Goal: Task Accomplishment & Management: Manage account settings

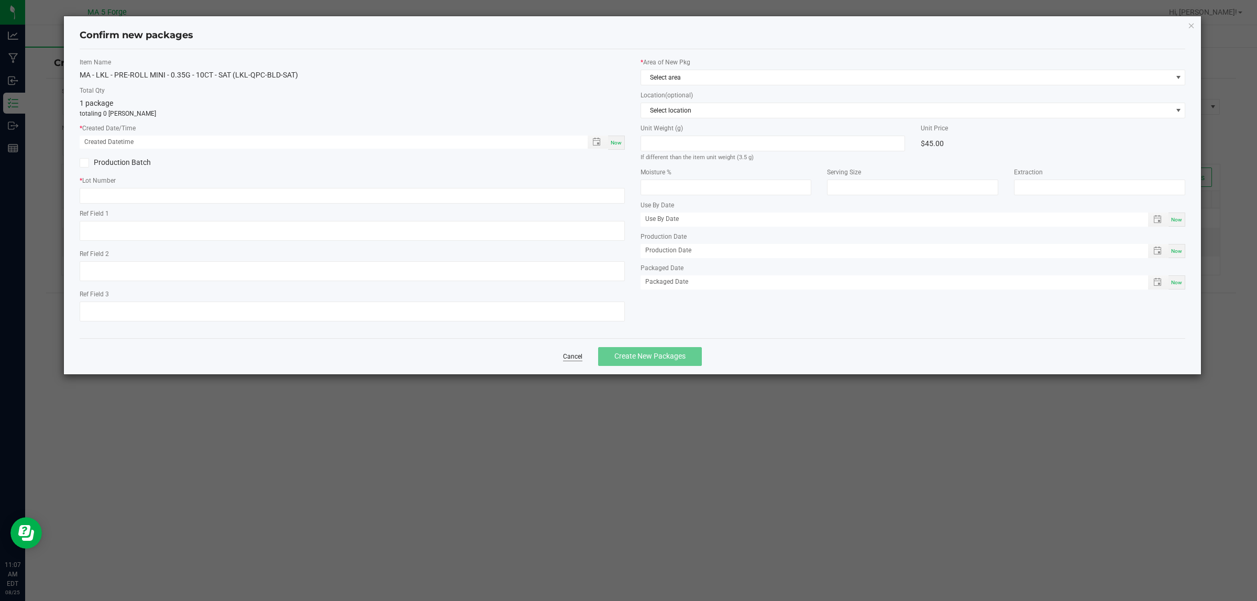
click at [566, 357] on link "Cancel" at bounding box center [572, 357] width 19 height 9
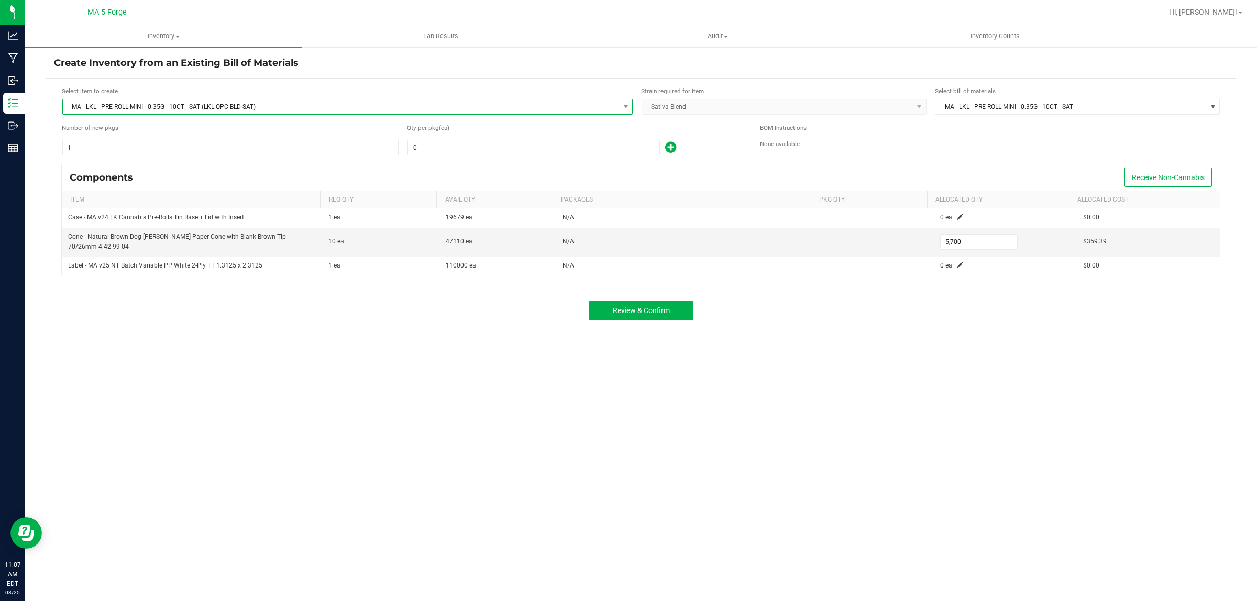
click at [140, 106] on span "MA - LKL - PRE-ROLL MINI - 0.35G - 10CT - SAT (LKL-QPC-BLD-SAT)" at bounding box center [341, 107] width 556 height 15
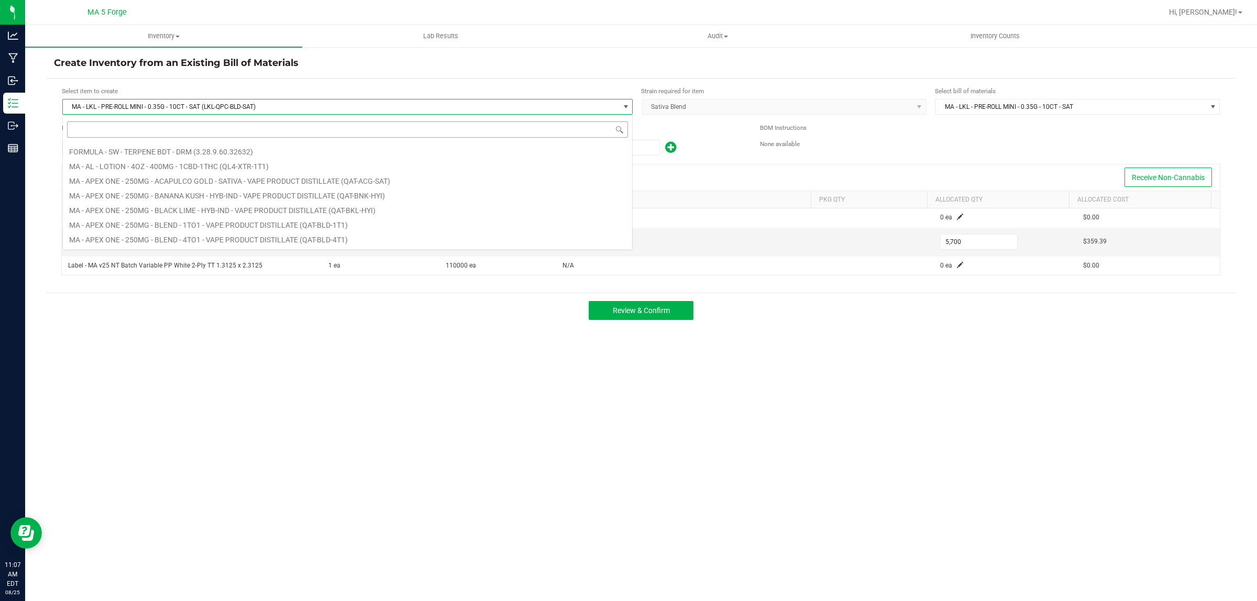
scroll to position [19098, 0]
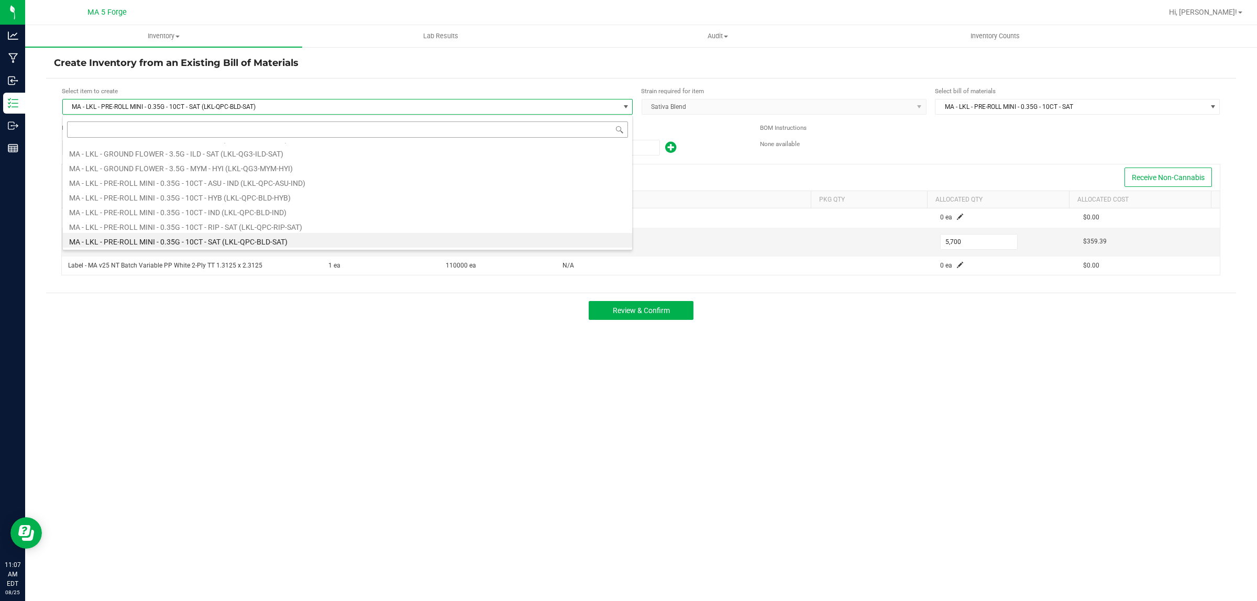
click at [139, 127] on input at bounding box center [347, 130] width 561 height 16
type input "LKL-QPC-BLD-SAT"
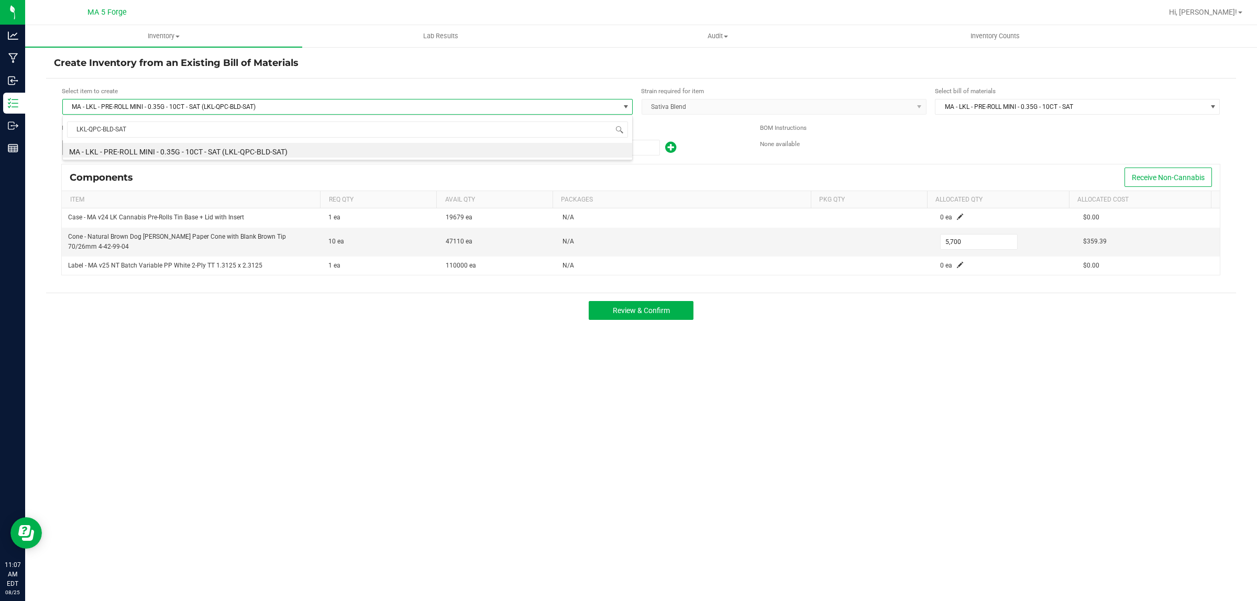
click at [161, 152] on li "MA - LKL - PRE-ROLL MINI - 0.35G - 10CT - SAT (LKL-QPC-BLD-SAT)" at bounding box center [348, 150] width 570 height 15
click at [430, 147] on input "0" at bounding box center [533, 147] width 251 height 15
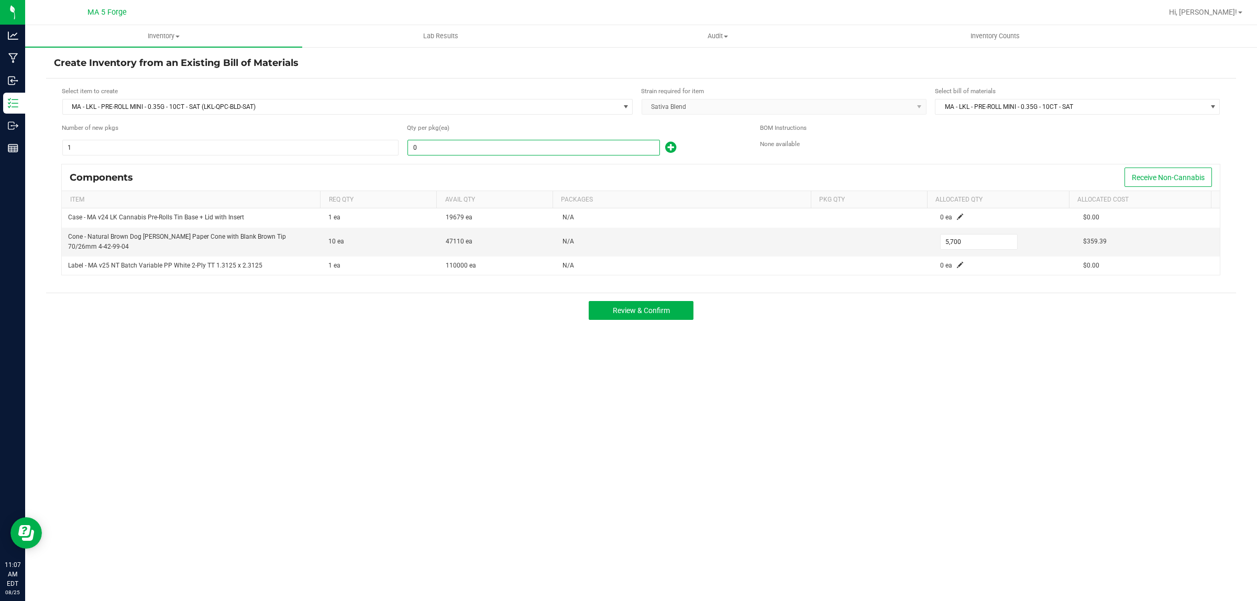
type input "4"
type input "40"
type input "44"
type input "440"
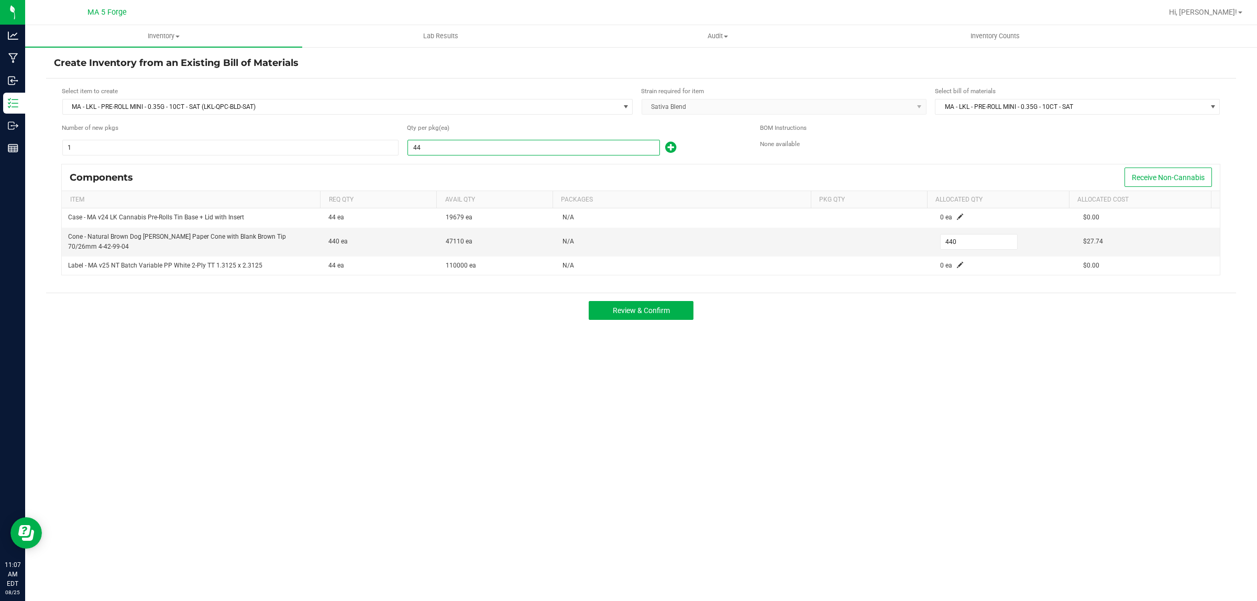
type input "4,400"
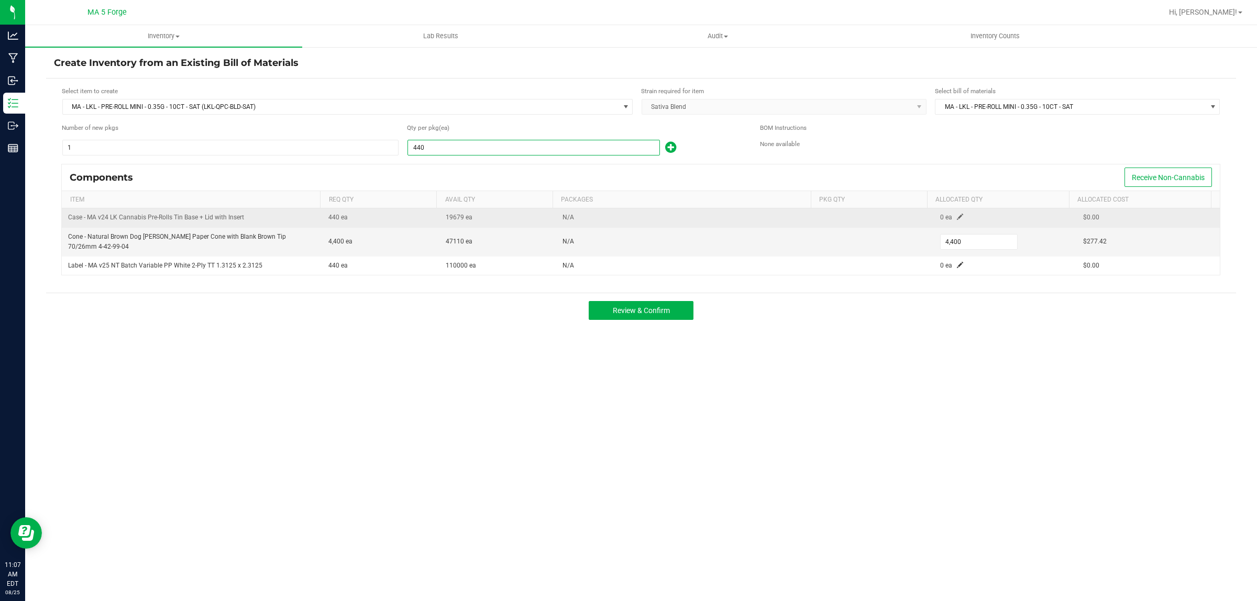
type input "440"
click at [957, 217] on span at bounding box center [960, 217] width 6 height 6
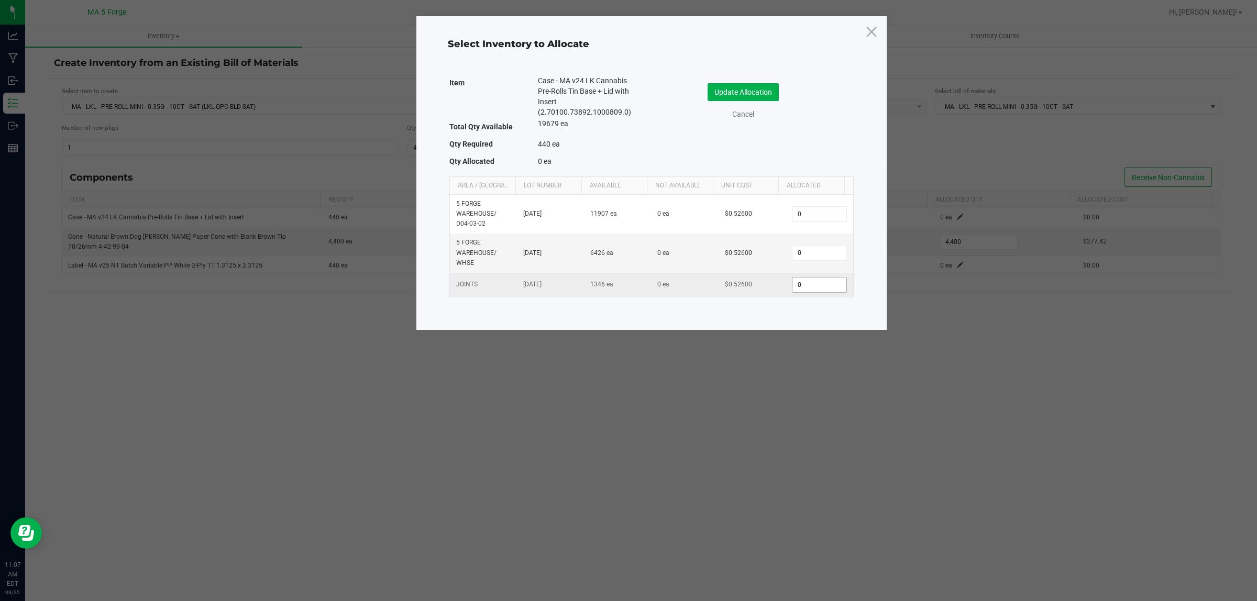
click at [807, 289] on input "0" at bounding box center [819, 285] width 53 height 15
type input "440"
click at [758, 87] on button "Update Allocation" at bounding box center [743, 92] width 71 height 18
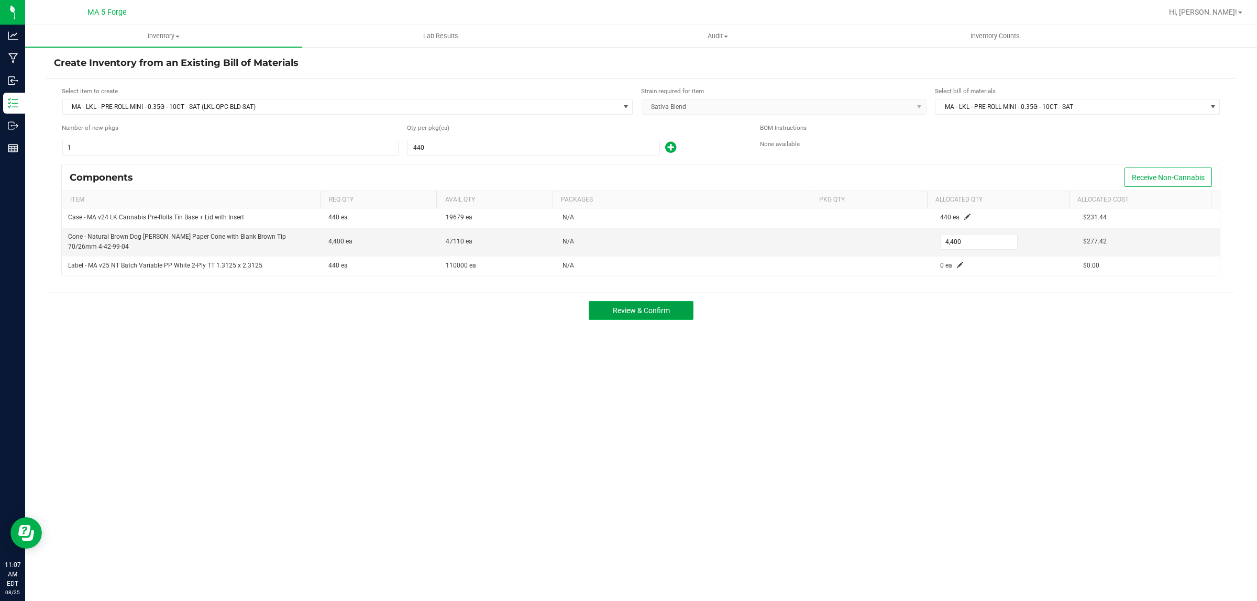
click at [619, 305] on button "Review & Confirm" at bounding box center [641, 310] width 105 height 19
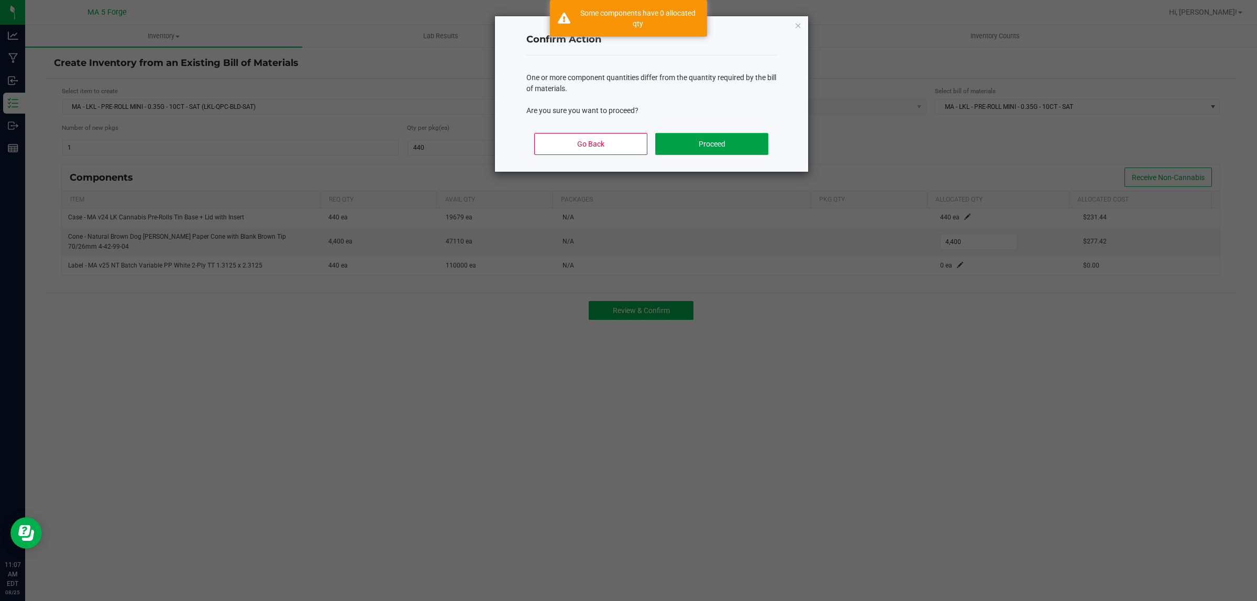
click at [714, 145] on button "Proceed" at bounding box center [711, 144] width 113 height 22
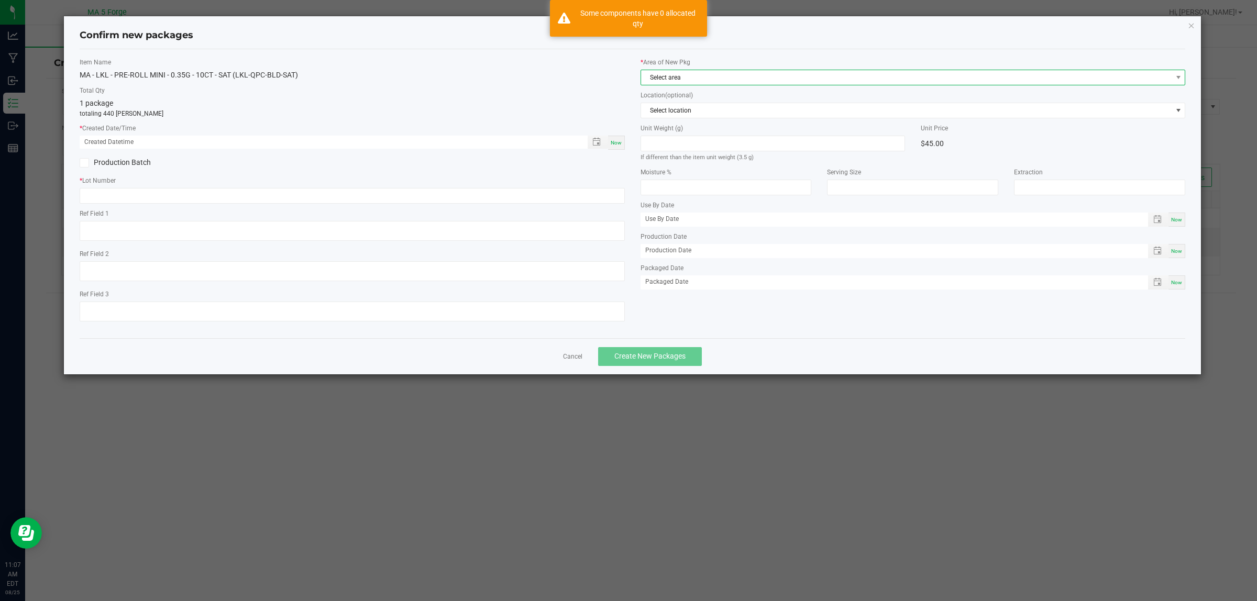
click at [684, 76] on span "Select area" at bounding box center [906, 77] width 531 height 15
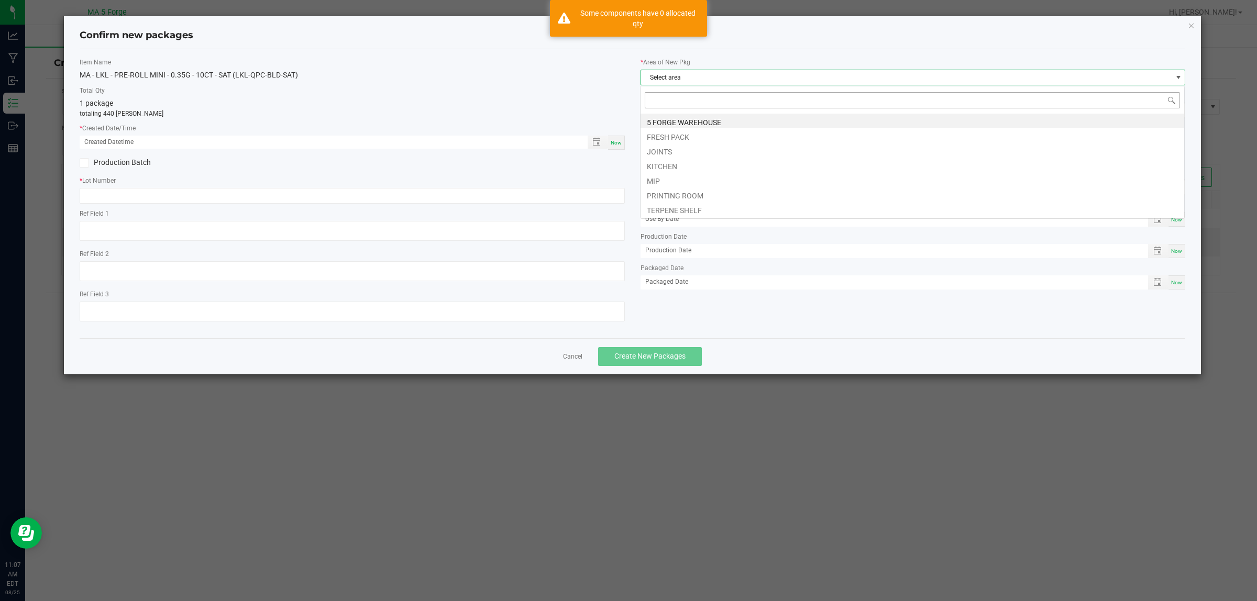
scroll to position [16, 545]
click at [679, 148] on li "JOINTS" at bounding box center [913, 150] width 544 height 15
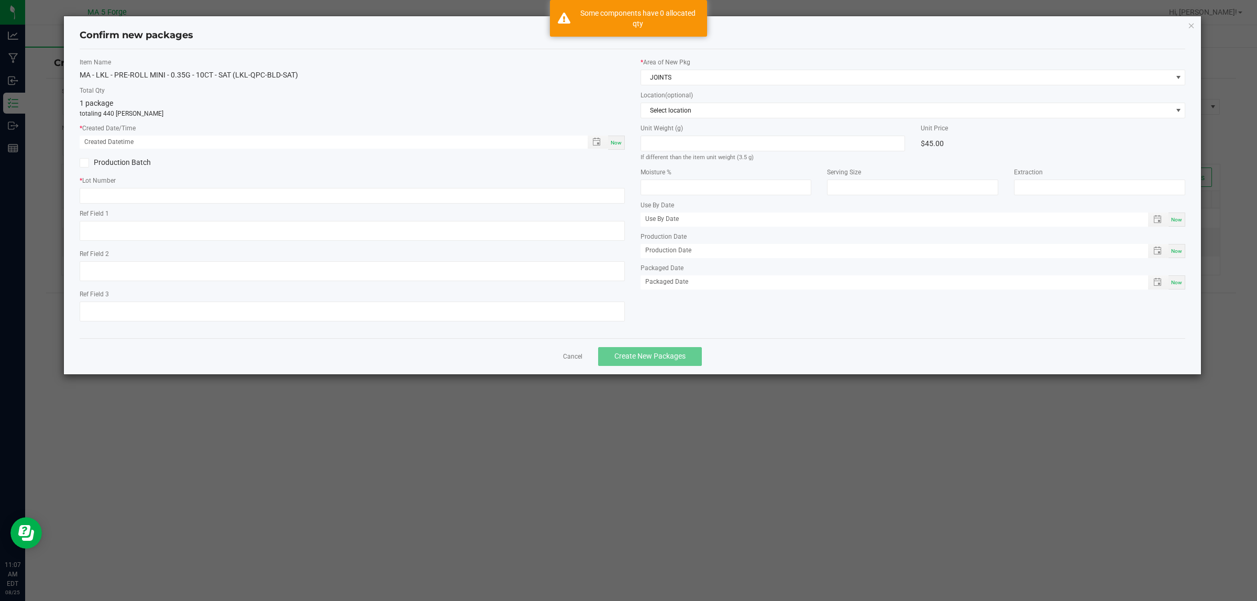
click at [612, 142] on span "Now" at bounding box center [616, 143] width 11 height 6
type input "[DATE] 11:07 AM"
click at [126, 160] on label "Production Batch" at bounding box center [212, 162] width 265 height 11
click at [0, 0] on input "Production Batch" at bounding box center [0, 0] width 0 height 0
click at [151, 195] on input "text" at bounding box center [352, 196] width 545 height 16
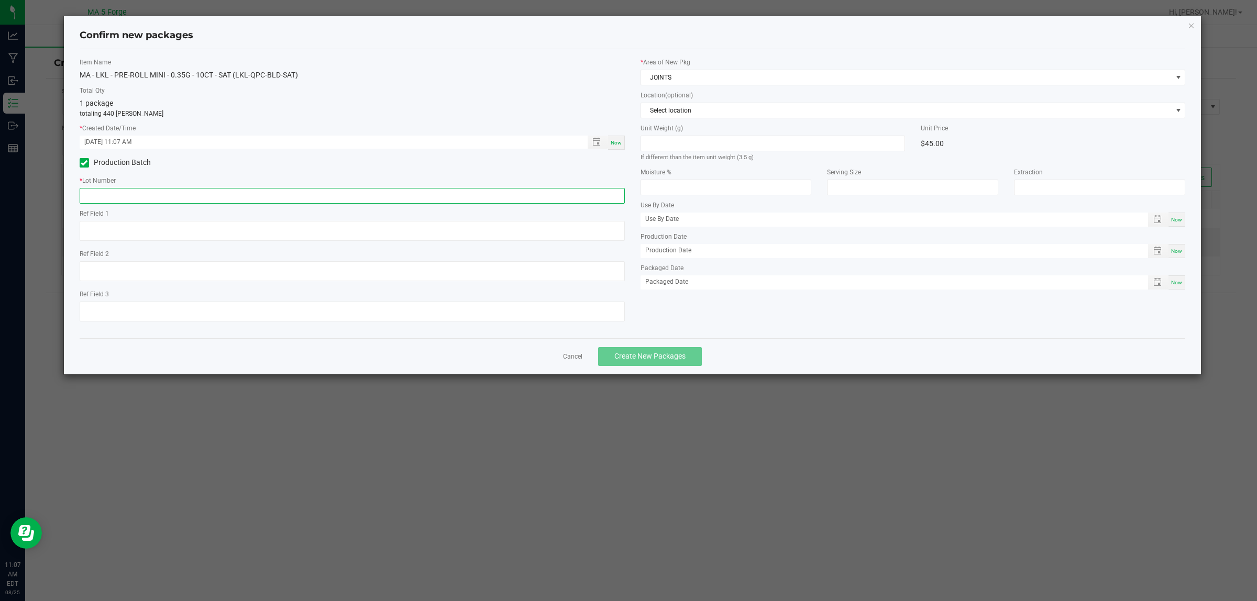
paste input "T08-250624-145-B"
type input "T08-250624-145-B"
click at [692, 350] on button "Create New Packages" at bounding box center [650, 356] width 104 height 19
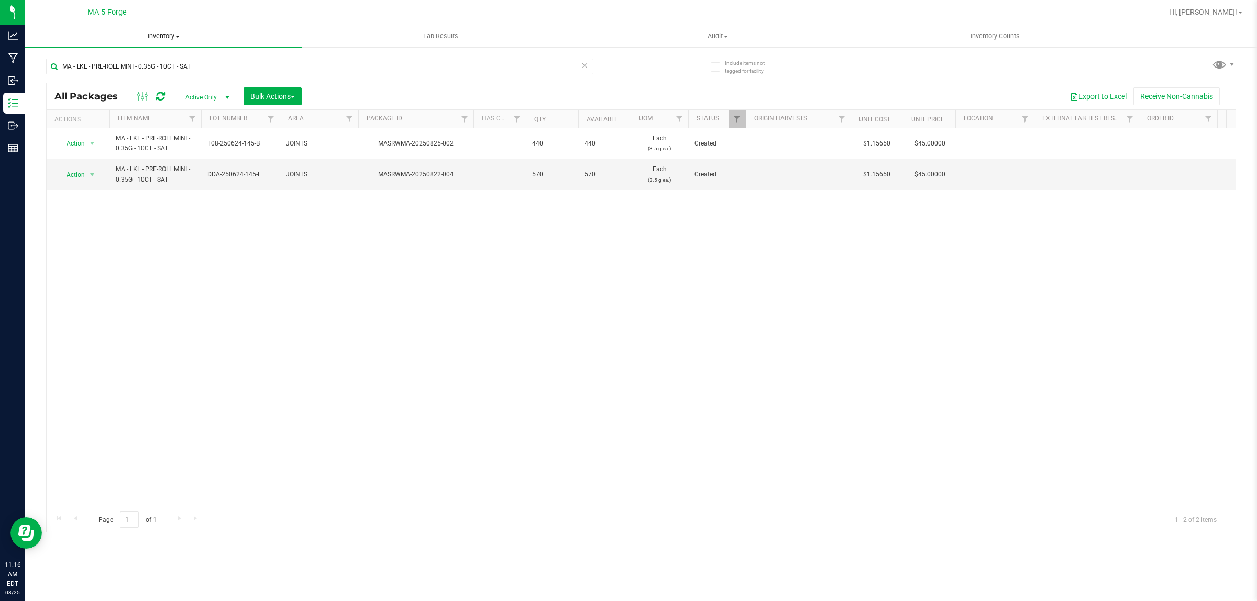
click at [177, 37] on span "Inventory" at bounding box center [163, 35] width 277 height 9
click at [67, 124] on span "From bill of materials" at bounding box center [72, 126] width 95 height 9
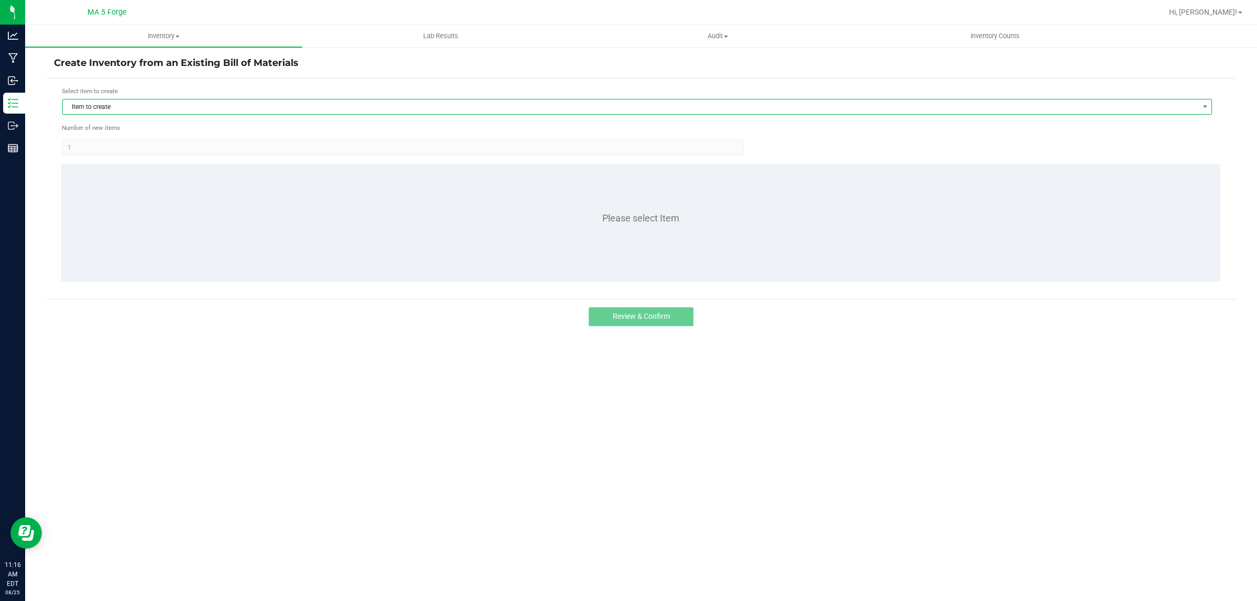
click at [104, 105] on span "Item to create" at bounding box center [631, 107] width 1136 height 15
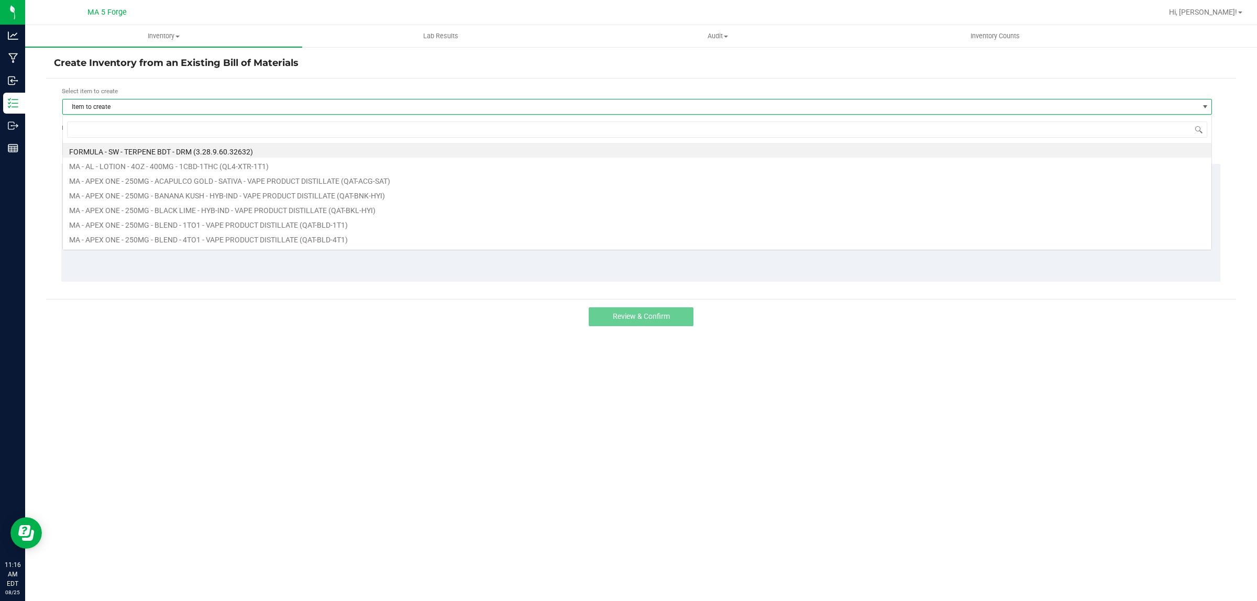
scroll to position [16, 1150]
click at [143, 132] on input at bounding box center [637, 130] width 1141 height 16
type input "GL-QCR-GL4-HYI"
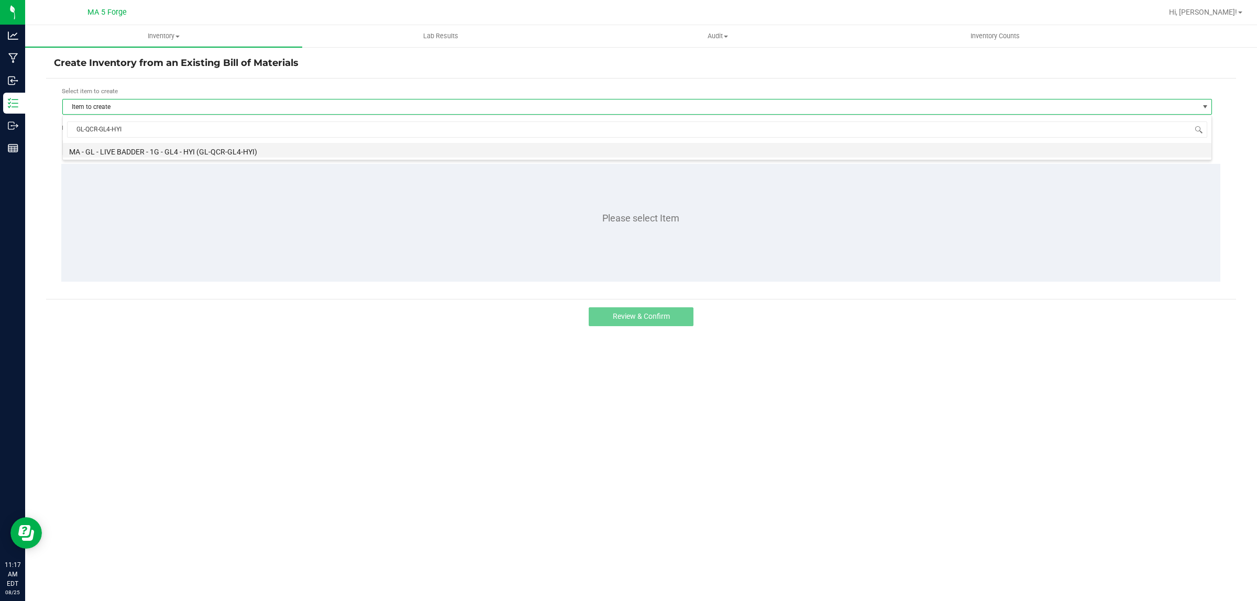
click at [155, 148] on li "MA - GL - LIVE BADDER - 1G - GL4 - HYI (GL-QCR-GL4-HYI)" at bounding box center [637, 150] width 1149 height 15
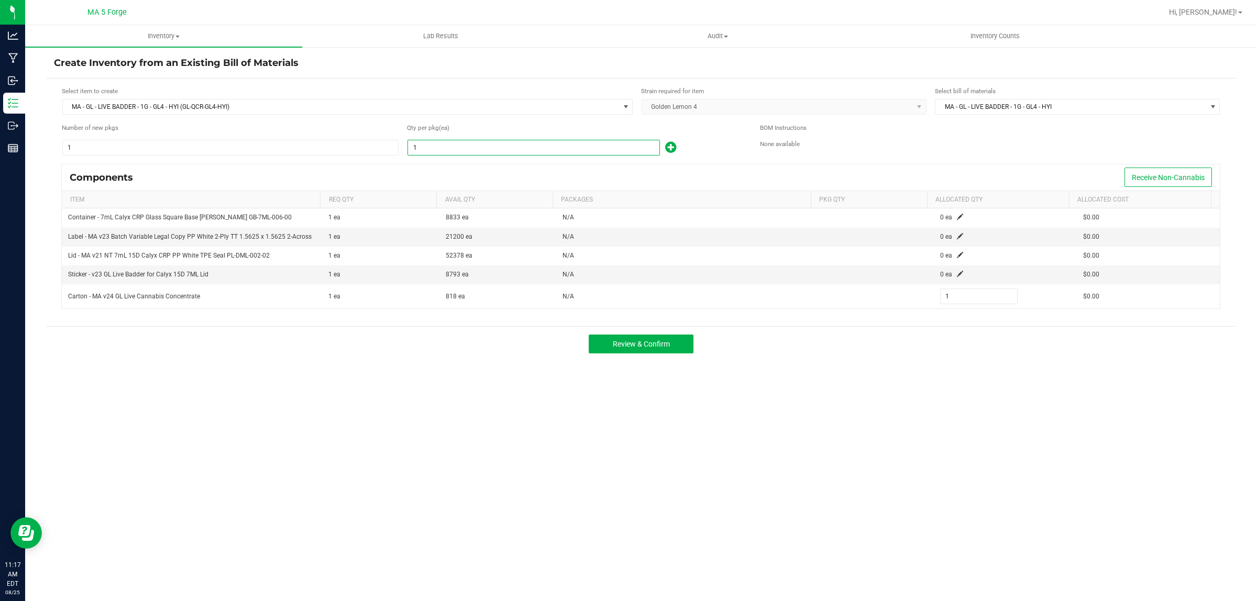
click at [470, 145] on input "1" at bounding box center [533, 147] width 251 height 15
type input "2"
type input "29"
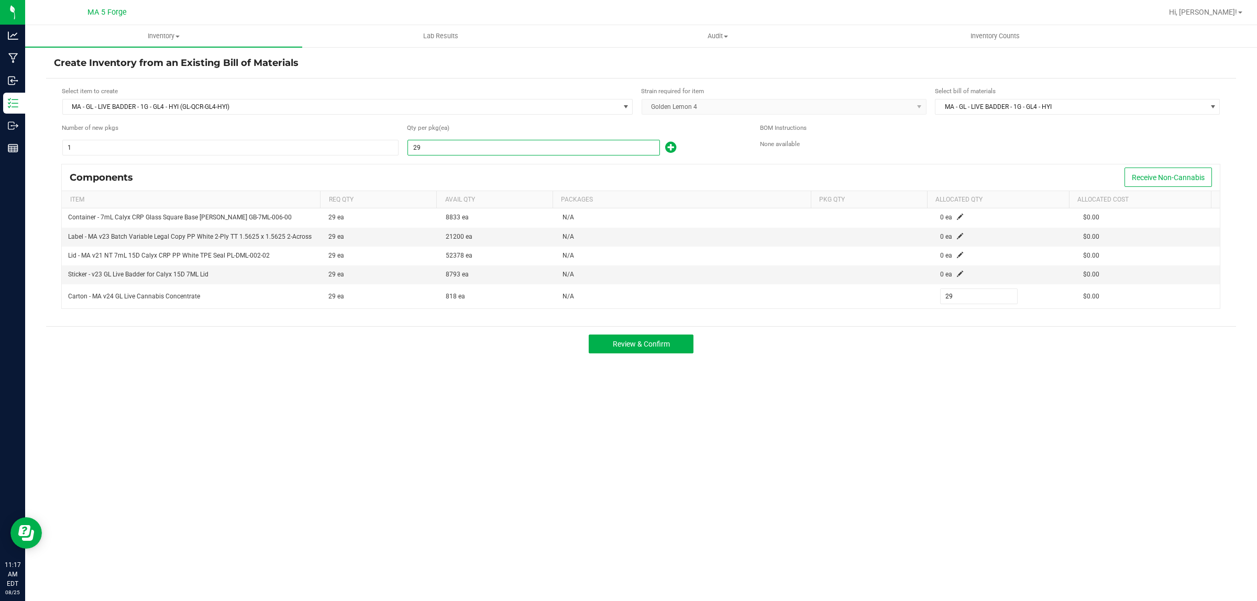
type input "293"
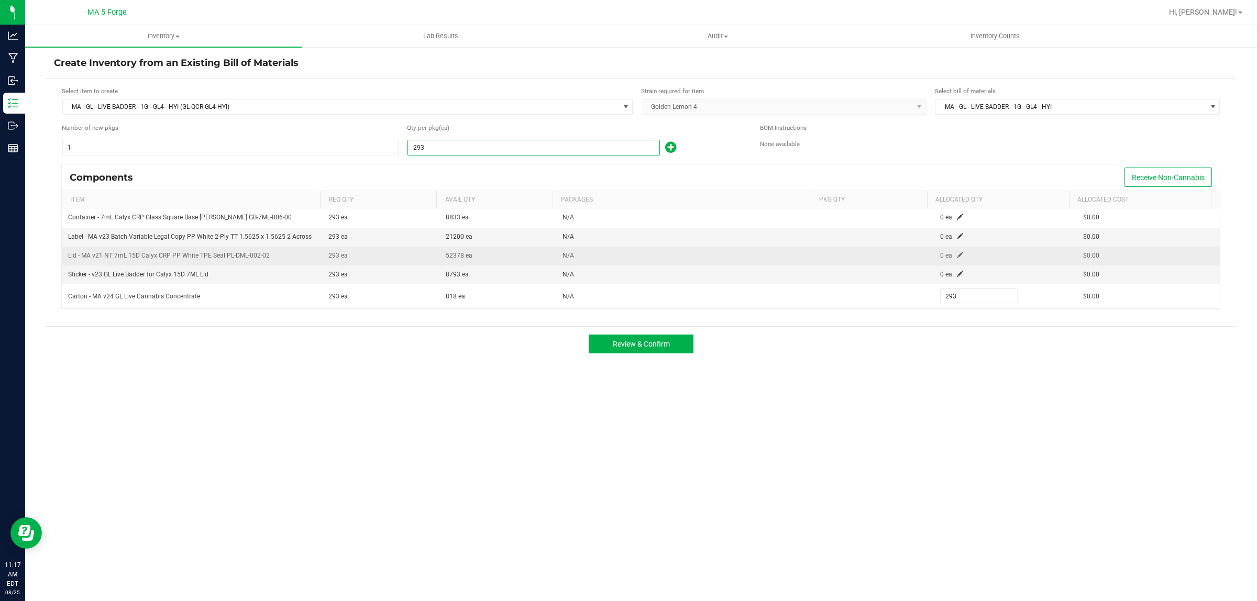
type input "293"
click at [952, 252] on td "0 ea" at bounding box center [1005, 256] width 143 height 19
click at [957, 257] on span at bounding box center [960, 255] width 6 height 6
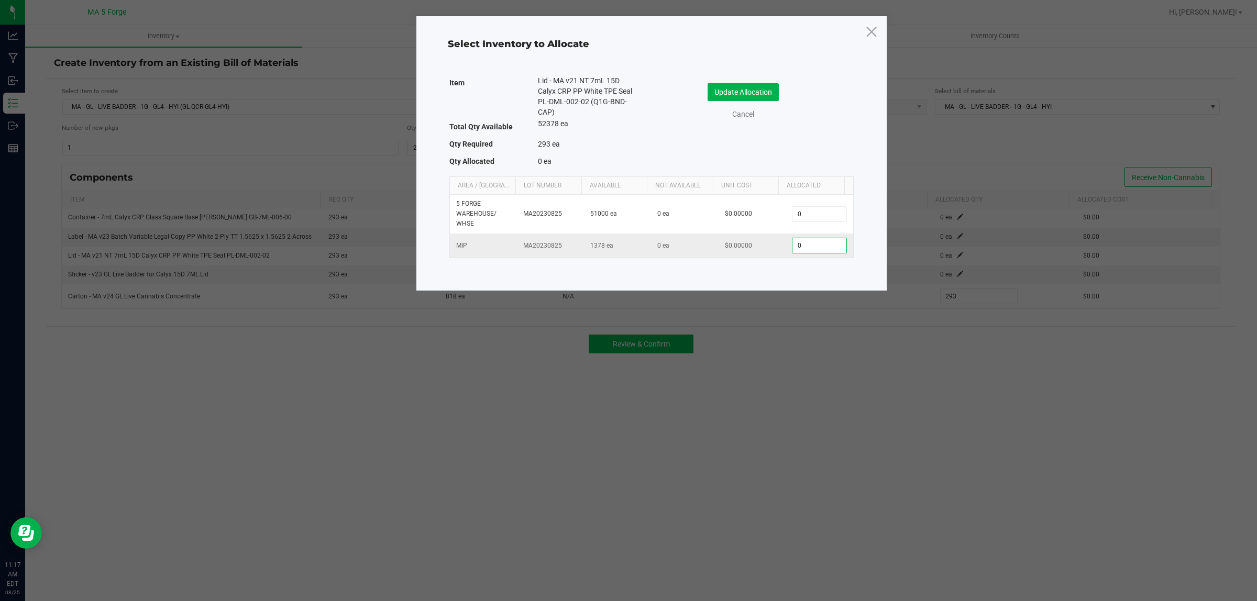
click at [819, 246] on input "0" at bounding box center [819, 245] width 53 height 15
type input "293"
click at [761, 86] on button "Update Allocation" at bounding box center [743, 92] width 71 height 18
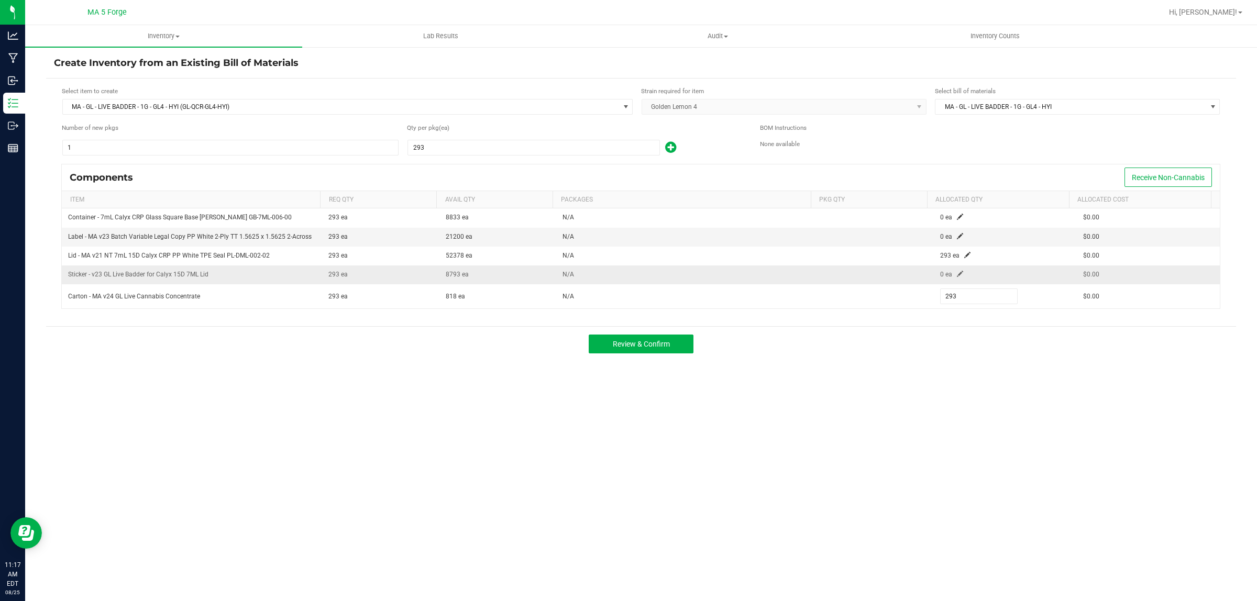
click at [952, 270] on td "0 ea" at bounding box center [1005, 275] width 143 height 19
click at [957, 275] on span at bounding box center [960, 274] width 6 height 6
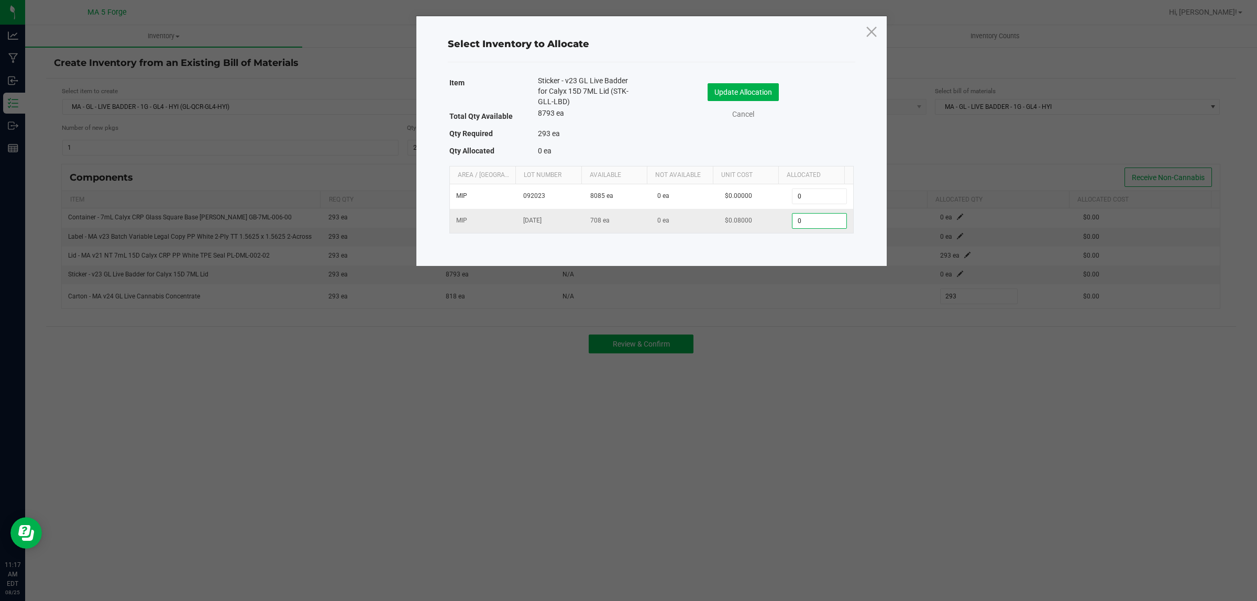
click at [819, 222] on input "0" at bounding box center [819, 221] width 53 height 15
type input "293"
drag, startPoint x: 764, startPoint y: 83, endPoint x: 764, endPoint y: 92, distance: 8.9
click at [764, 85] on button "Update Allocation" at bounding box center [743, 92] width 71 height 18
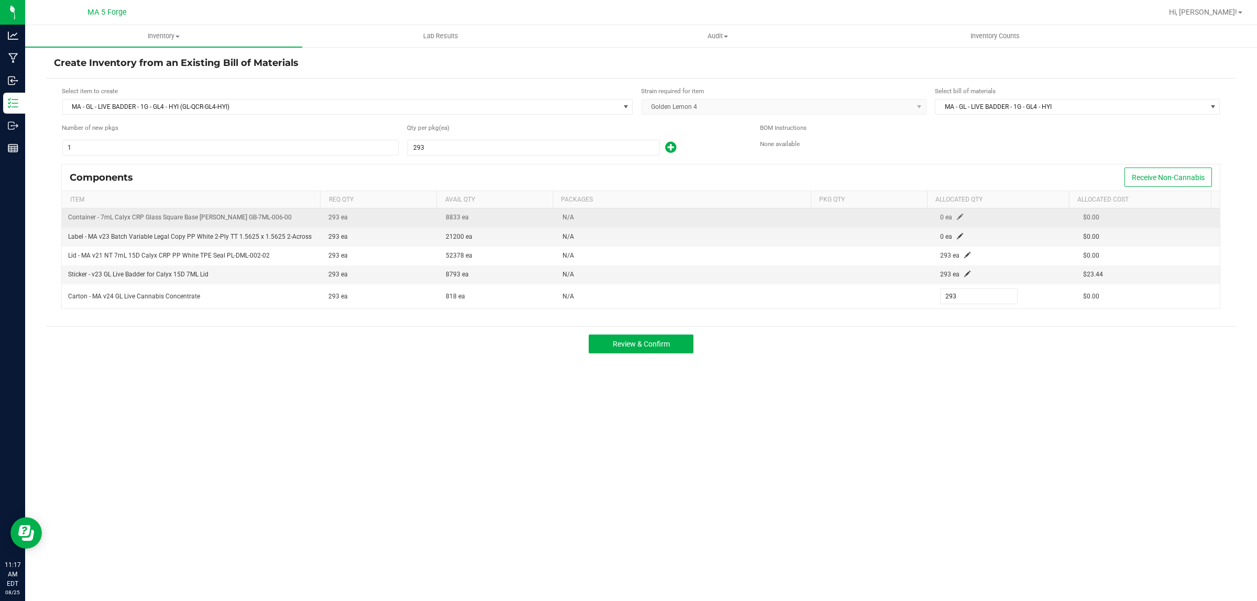
click at [954, 213] on td "0 ea" at bounding box center [1005, 218] width 143 height 19
click at [957, 217] on span at bounding box center [960, 217] width 6 height 6
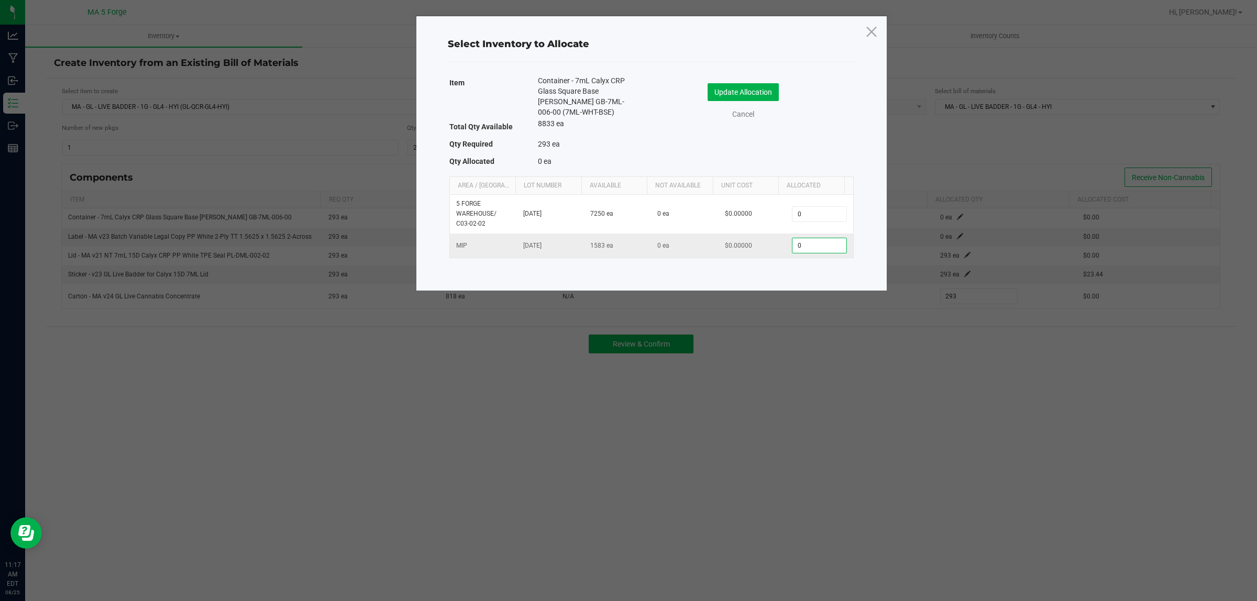
click at [812, 245] on input "0" at bounding box center [819, 245] width 53 height 15
type input "294"
click at [769, 87] on button "Update Allocation" at bounding box center [743, 92] width 71 height 18
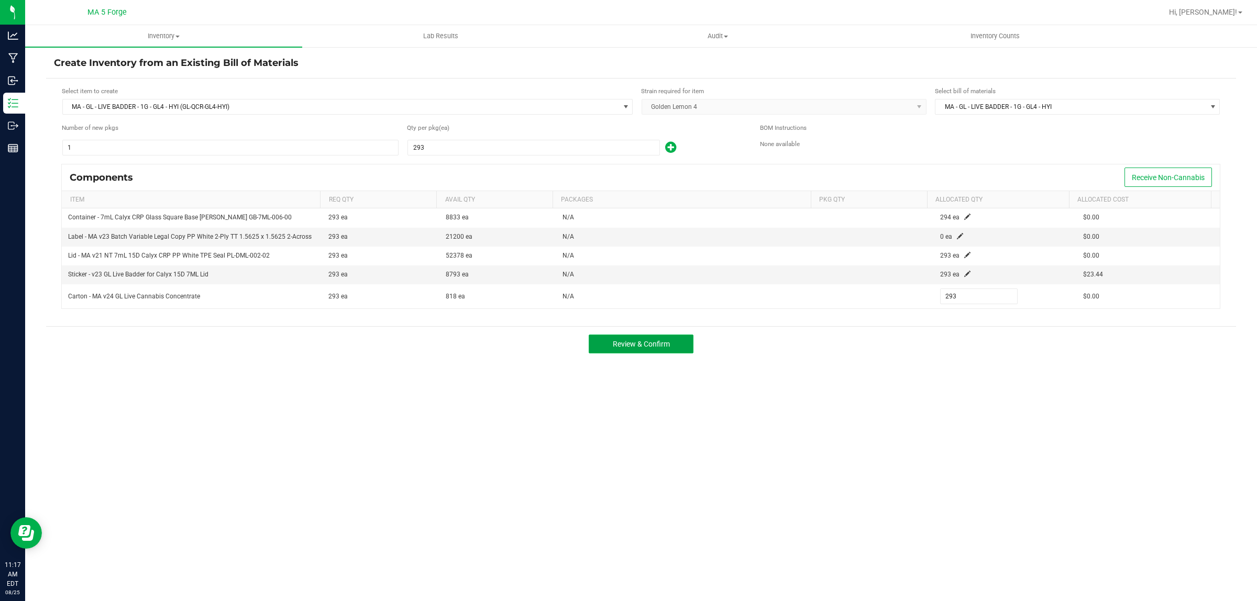
click at [676, 345] on button "Review & Confirm" at bounding box center [641, 344] width 105 height 19
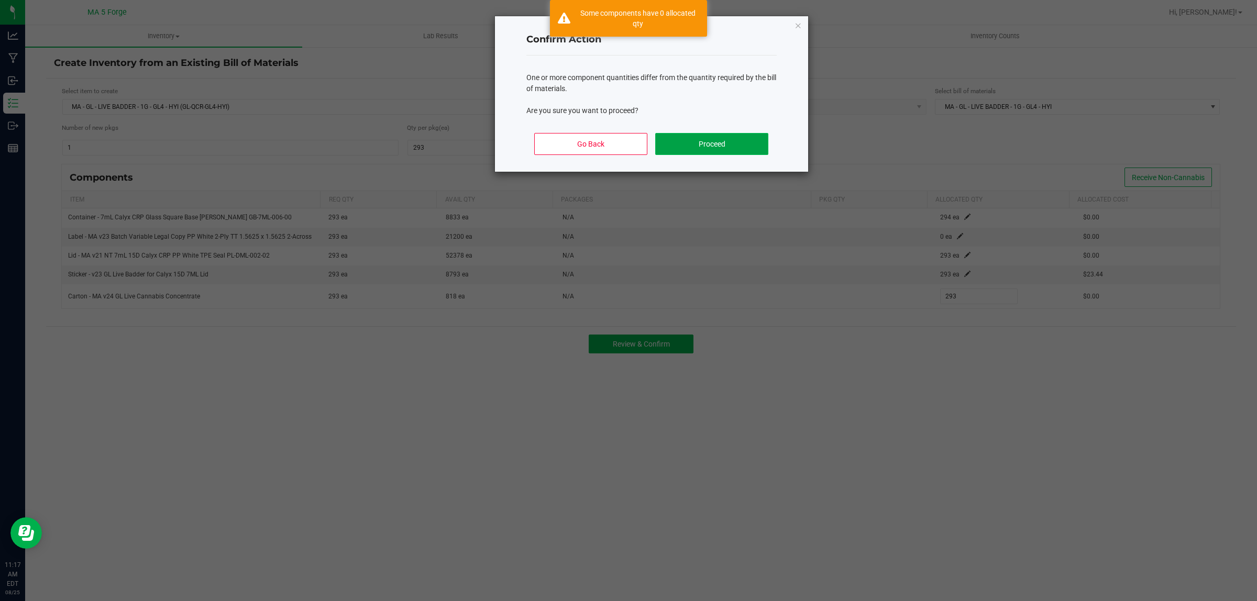
click at [752, 139] on button "Proceed" at bounding box center [711, 144] width 113 height 22
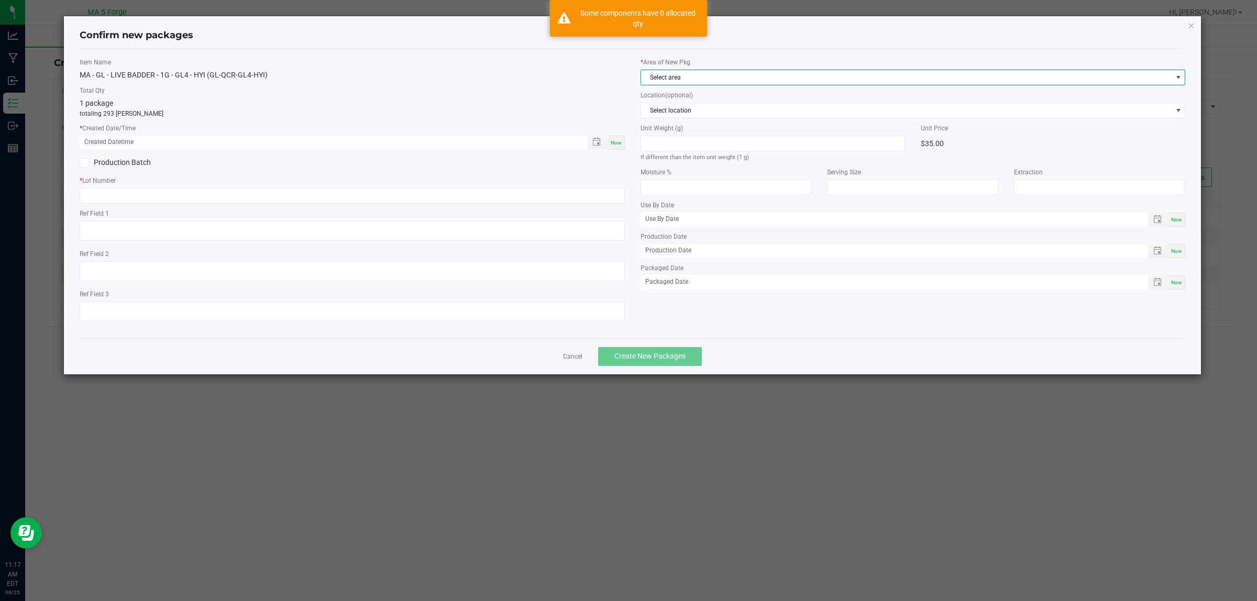
click at [710, 78] on span "Select area" at bounding box center [906, 77] width 531 height 15
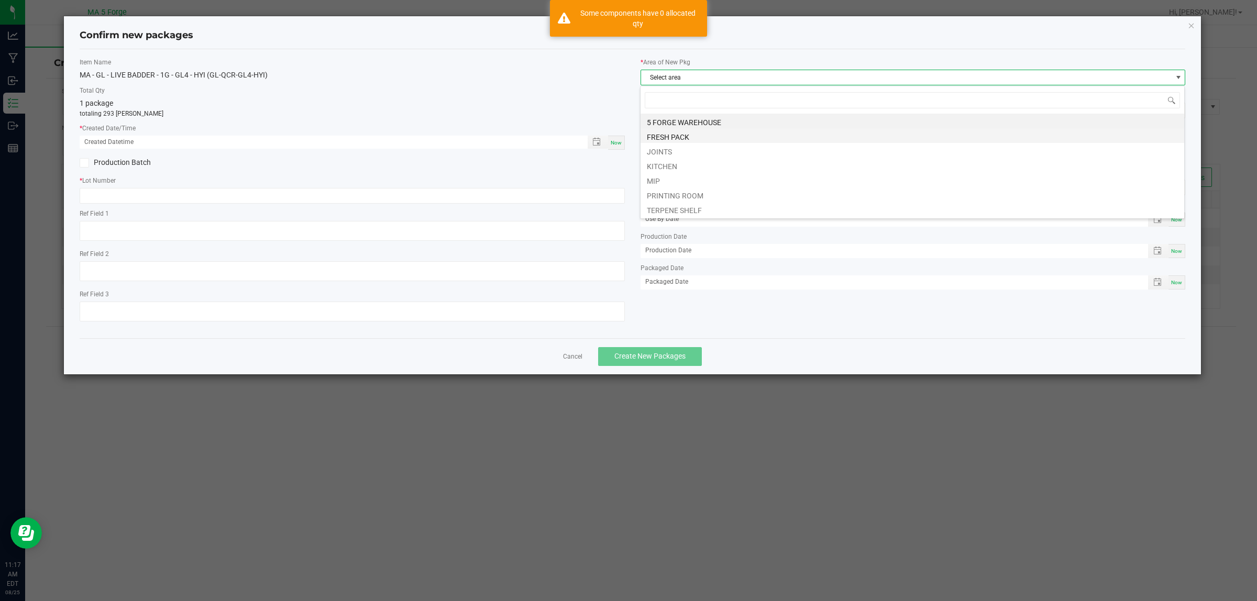
scroll to position [16, 545]
click at [670, 177] on li "MIP" at bounding box center [913, 179] width 544 height 15
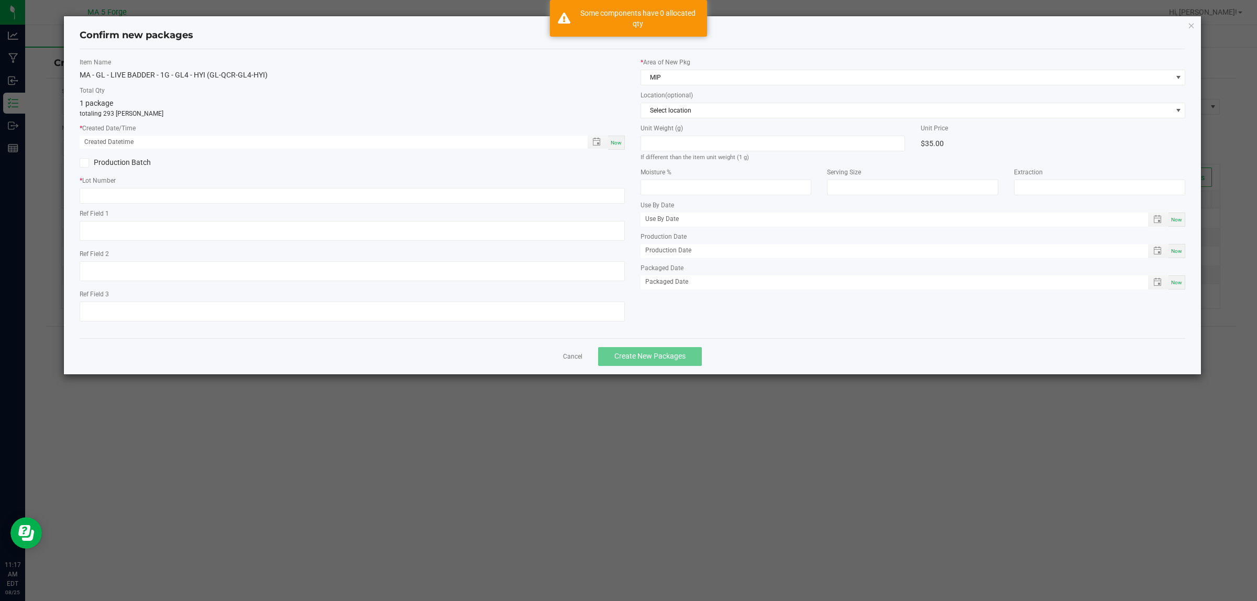
click at [617, 137] on div "Now" at bounding box center [616, 143] width 17 height 14
type input "[DATE] 11:17 AM"
click at [134, 165] on label "Production Batch" at bounding box center [212, 162] width 265 height 11
click at [126, 161] on label "Production Batch" at bounding box center [212, 162] width 265 height 11
click at [0, 0] on input "Production Batch" at bounding box center [0, 0] width 0 height 0
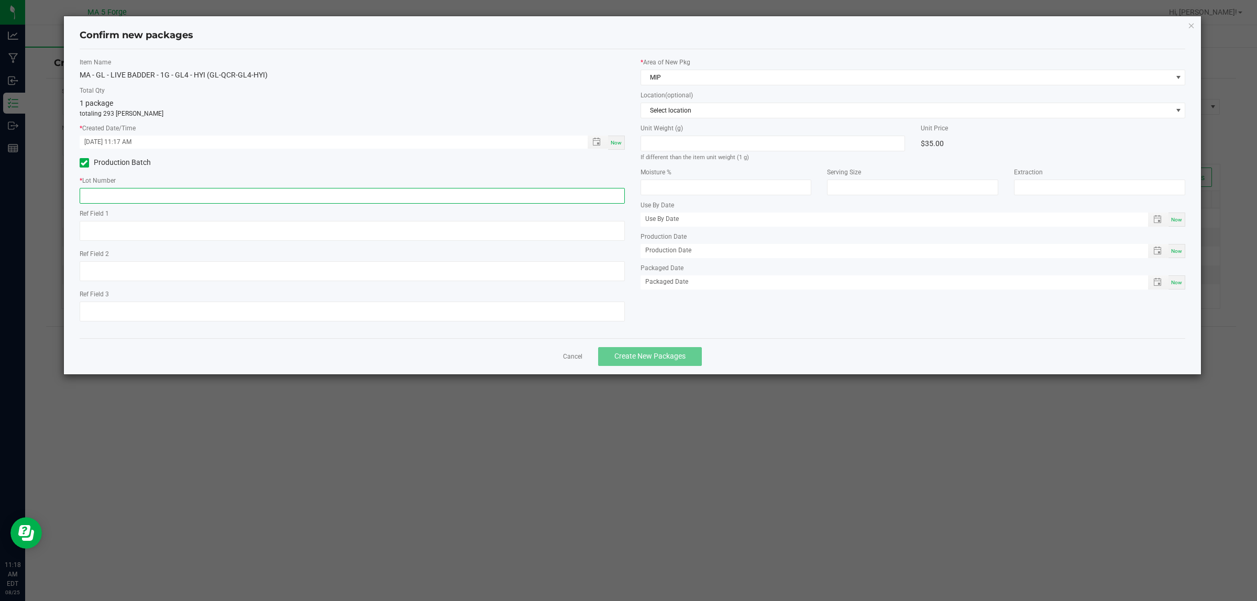
click at [125, 199] on input "text" at bounding box center [352, 196] width 545 height 16
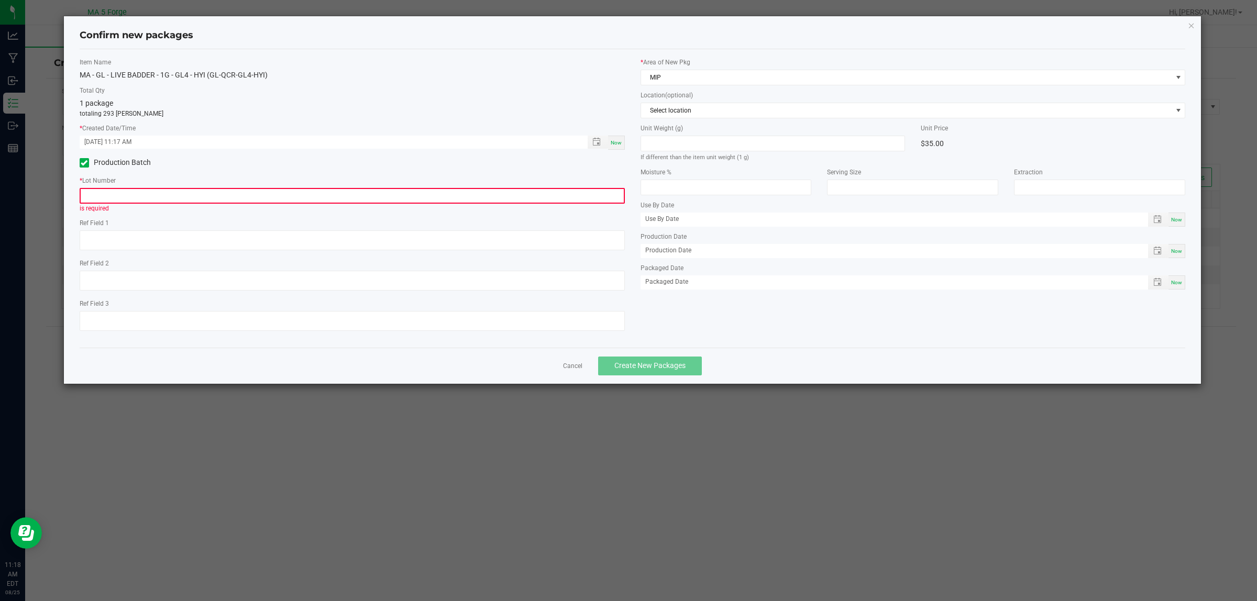
click at [236, 199] on input "text" at bounding box center [352, 196] width 545 height 16
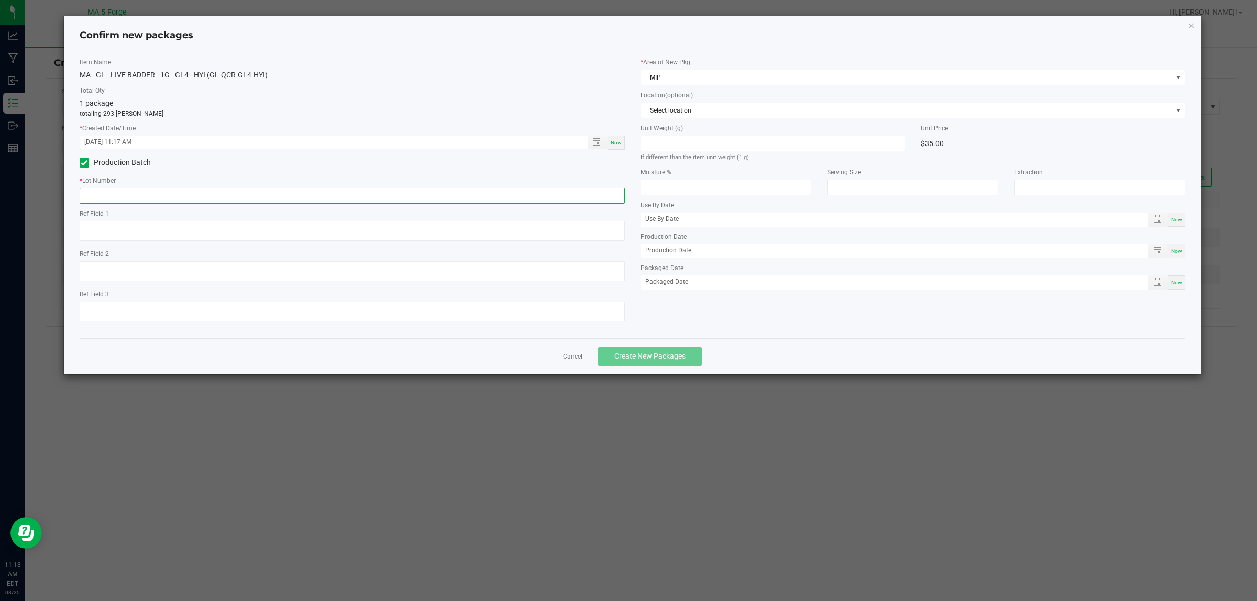
paste input "250505WLB-GL4-HYI"
type input "250505WLB-GL4-HYI"
click at [681, 359] on span "Create New Packages" at bounding box center [650, 356] width 71 height 8
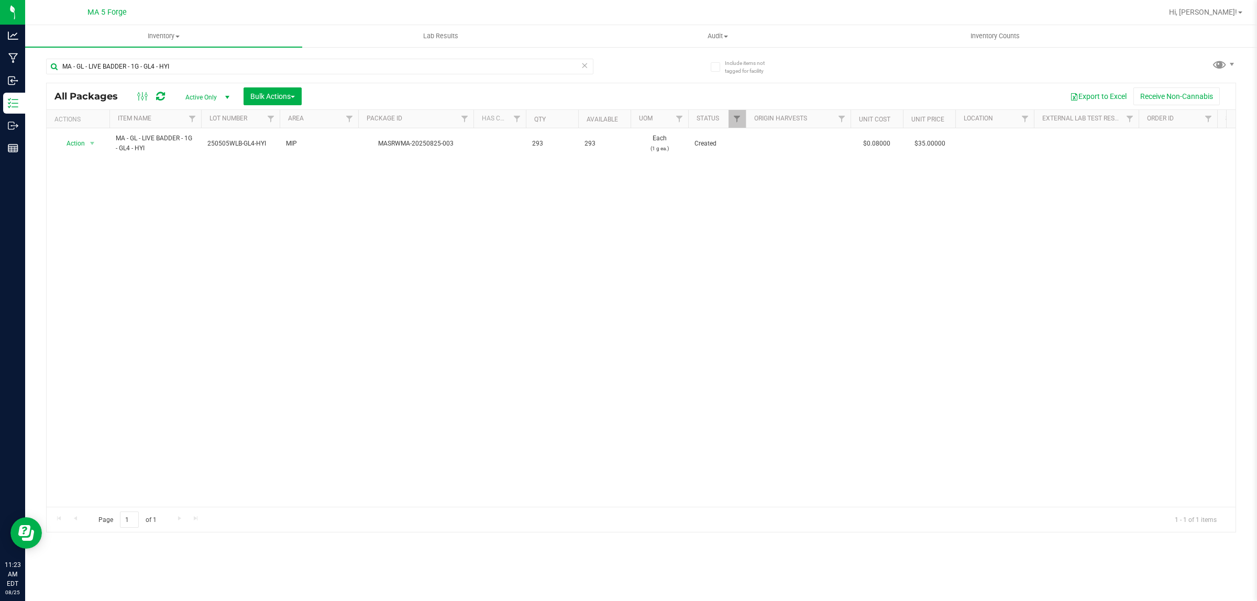
click at [323, 212] on div "Action Action Adjust qty Create package Edit attributes Global inventory Locate…" at bounding box center [641, 317] width 1189 height 379
click at [176, 37] on span "Inventory" at bounding box center [163, 35] width 277 height 9
click at [116, 122] on span "From bill of materials" at bounding box center [72, 126] width 95 height 9
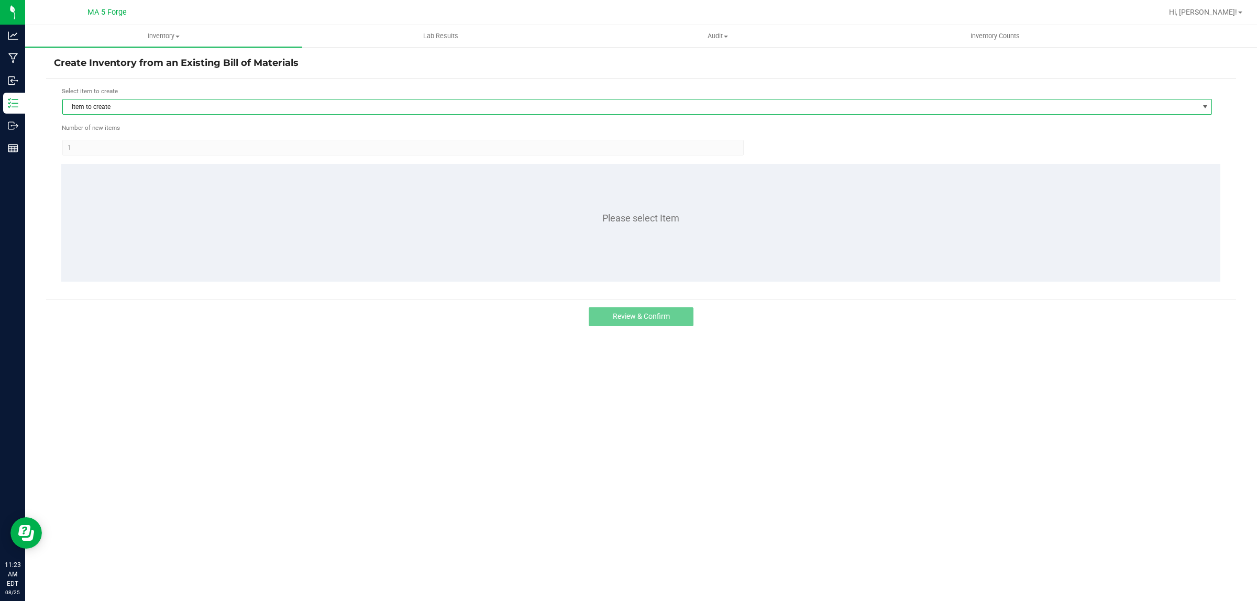
click at [95, 114] on span "Item to create" at bounding box center [637, 107] width 1150 height 16
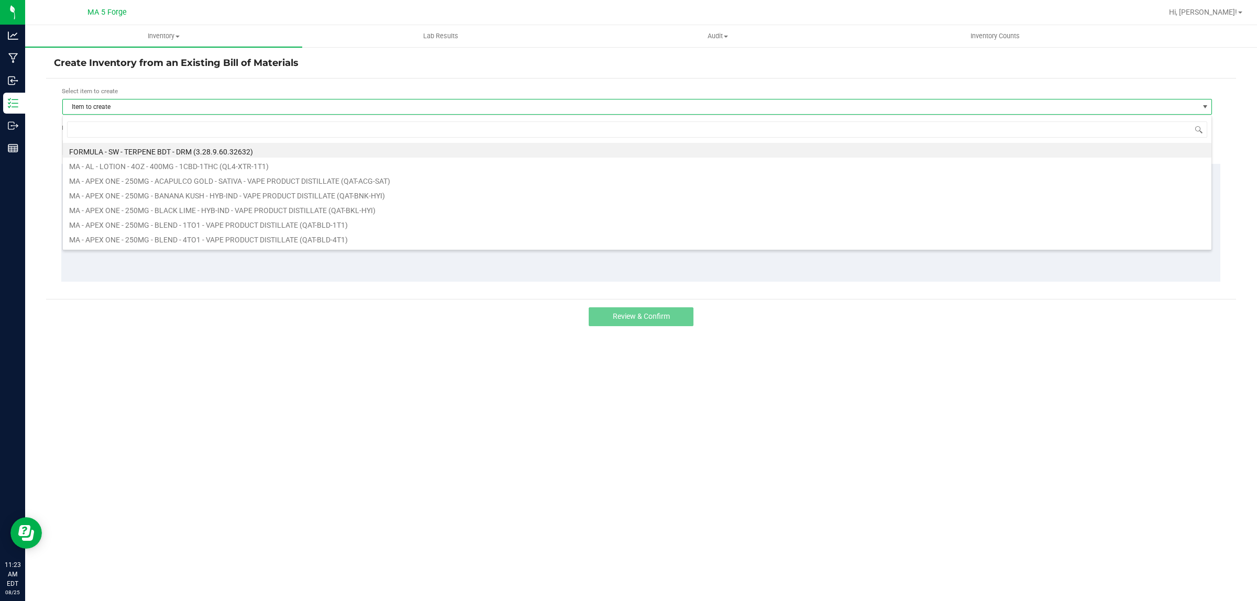
scroll to position [16, 1150]
click at [116, 127] on input at bounding box center [637, 130] width 1141 height 16
type input "FT-QOL-DBP-SAT"
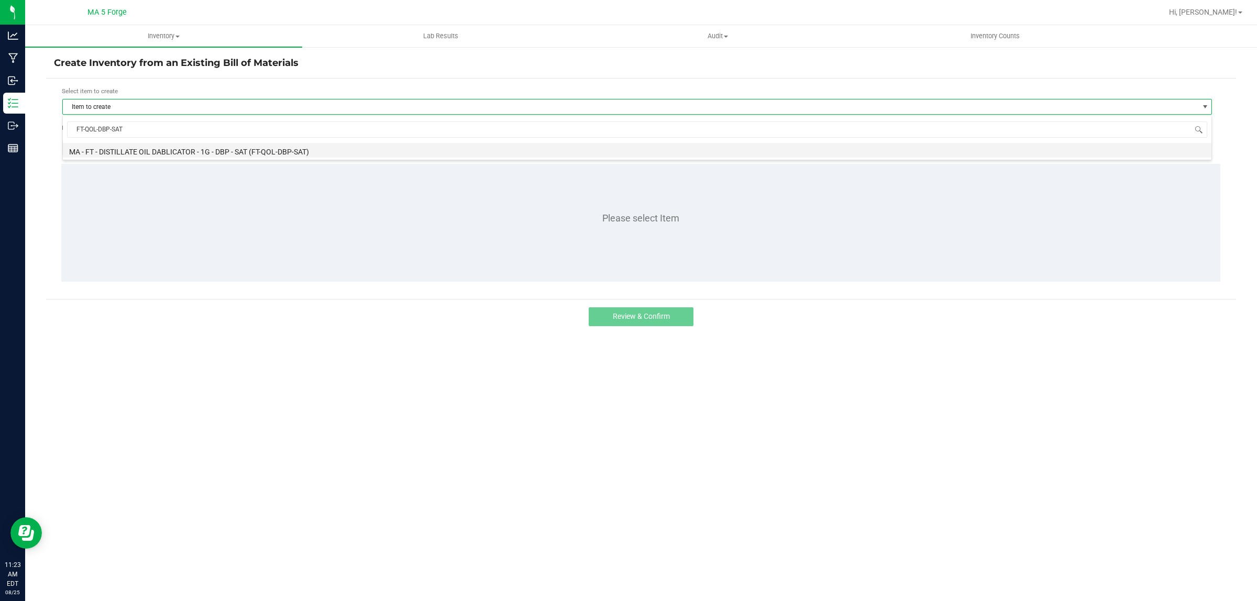
click at [153, 153] on li "MA - FT - DISTILLATE OIL DABLICATOR - 1G - DBP - SAT (FT-QOL-DBP-SAT)" at bounding box center [637, 150] width 1149 height 15
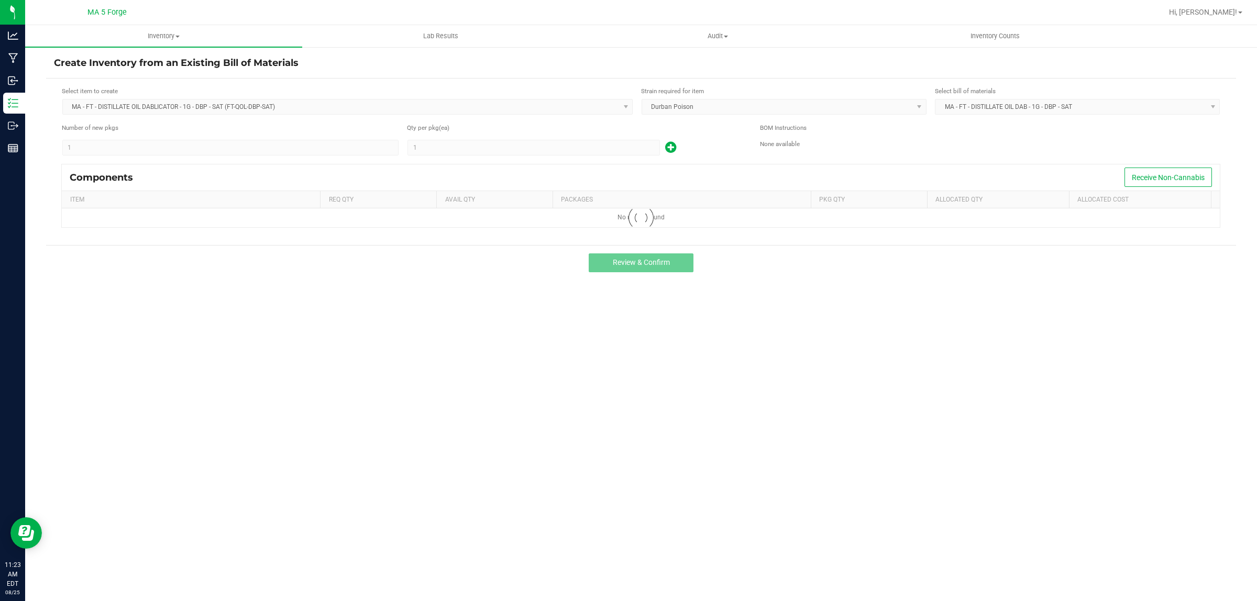
click at [469, 145] on kendo-numerictextbox "1" at bounding box center [534, 148] width 253 height 16
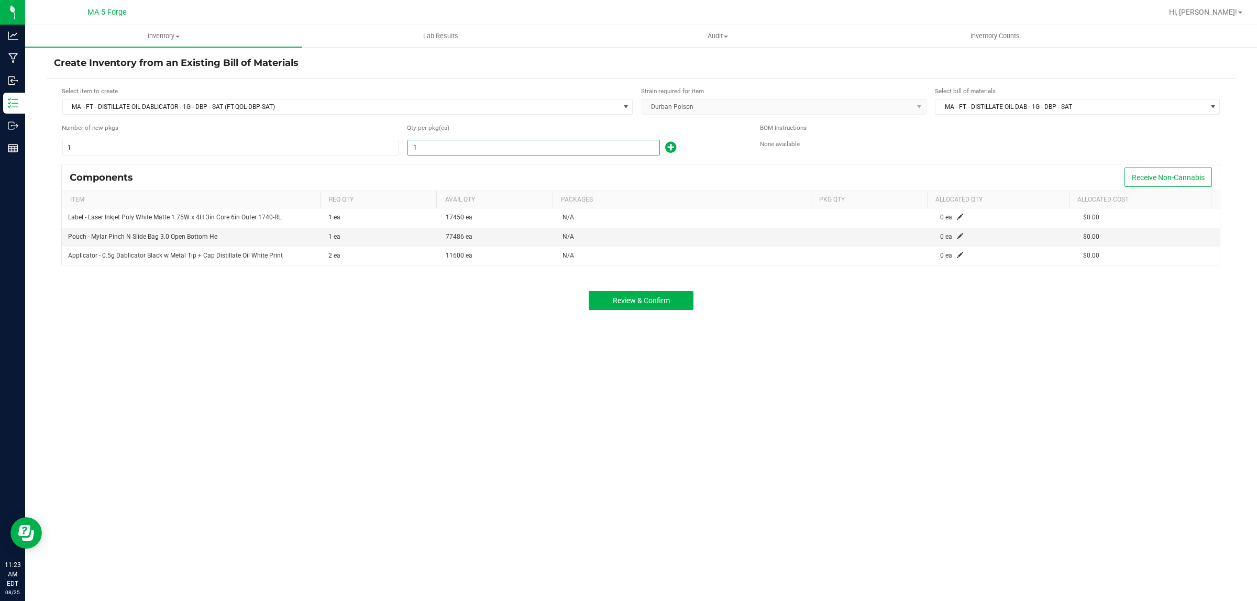
click at [467, 145] on input "1" at bounding box center [533, 147] width 251 height 15
type input "0"
click at [951, 233] on td "0 ea" at bounding box center [1005, 237] width 143 height 19
click at [957, 236] on span at bounding box center [960, 236] width 6 height 6
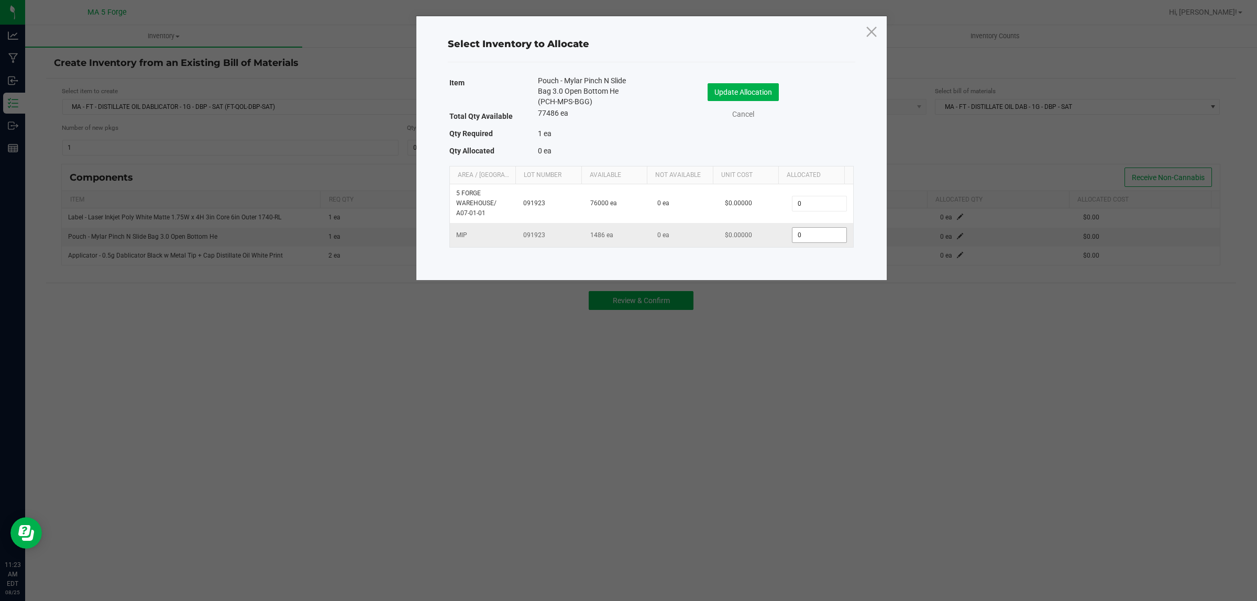
click at [809, 233] on input "0" at bounding box center [819, 235] width 53 height 15
type input "139"
click at [768, 92] on button "Update Allocation" at bounding box center [743, 92] width 71 height 18
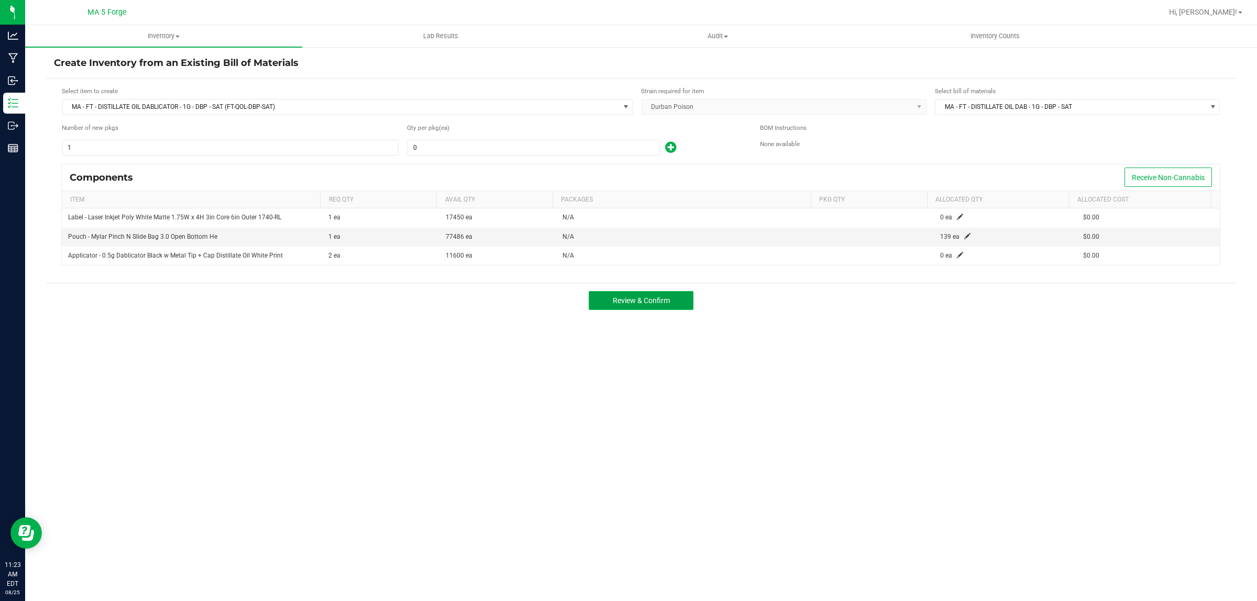
click at [651, 299] on span "Review & Confirm" at bounding box center [641, 301] width 57 height 8
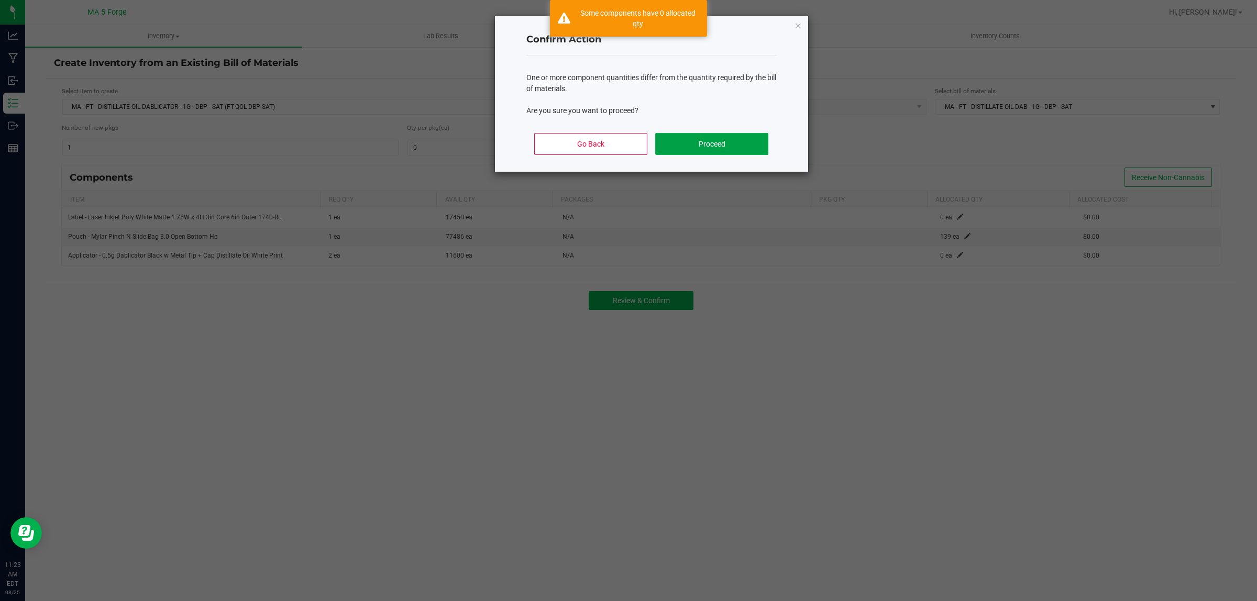
click at [721, 139] on button "Proceed" at bounding box center [711, 144] width 113 height 22
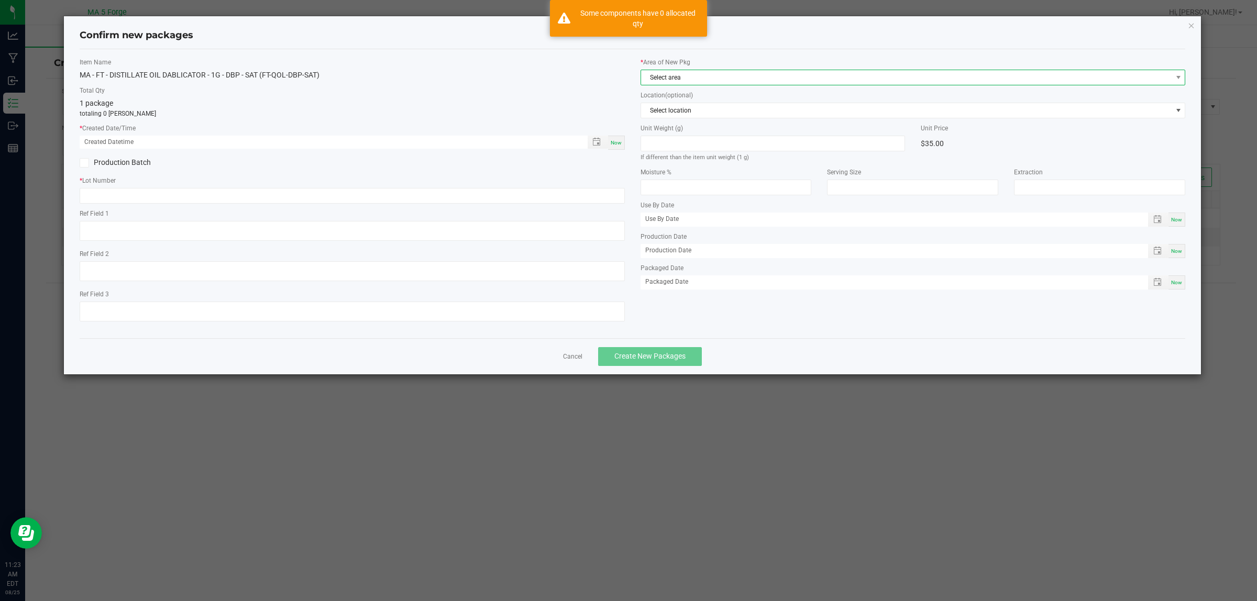
click at [676, 71] on span "Select area" at bounding box center [906, 77] width 531 height 15
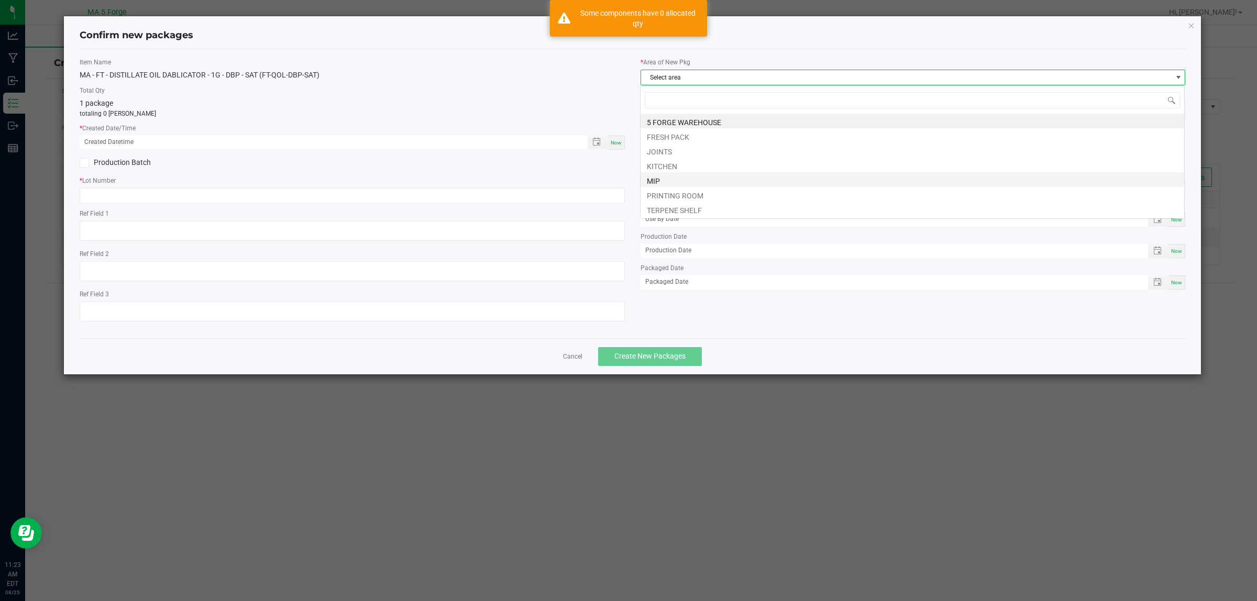
scroll to position [16, 545]
click at [671, 179] on li "MIP" at bounding box center [913, 179] width 544 height 15
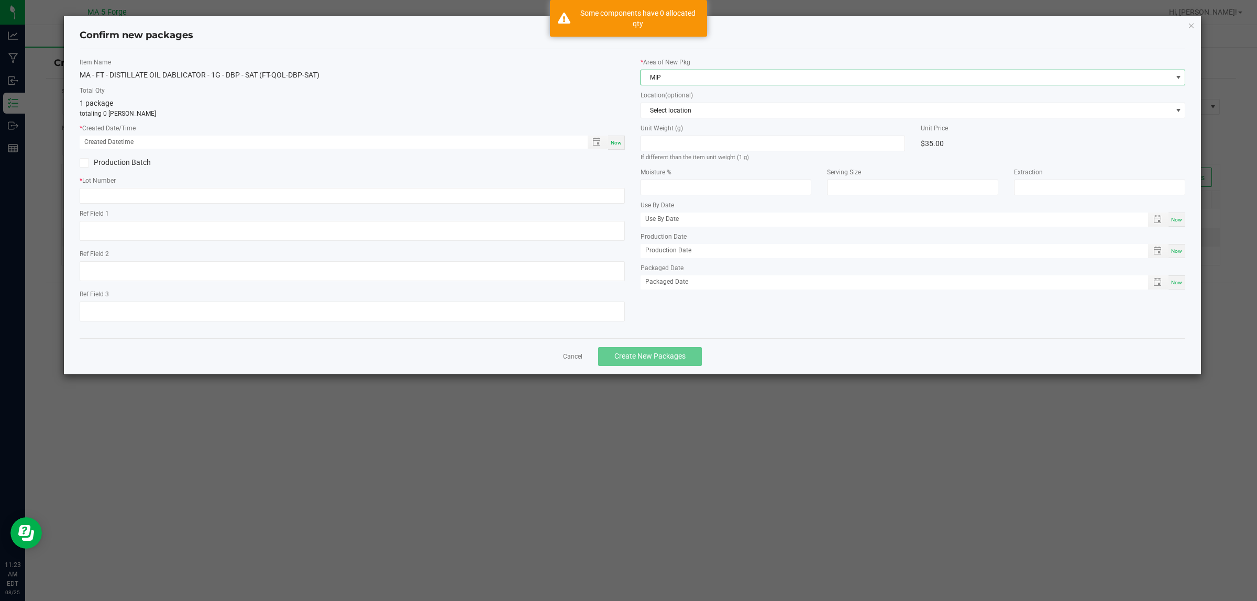
click at [619, 145] on span "Now" at bounding box center [616, 143] width 11 height 6
type input "[DATE] 11:23 AM"
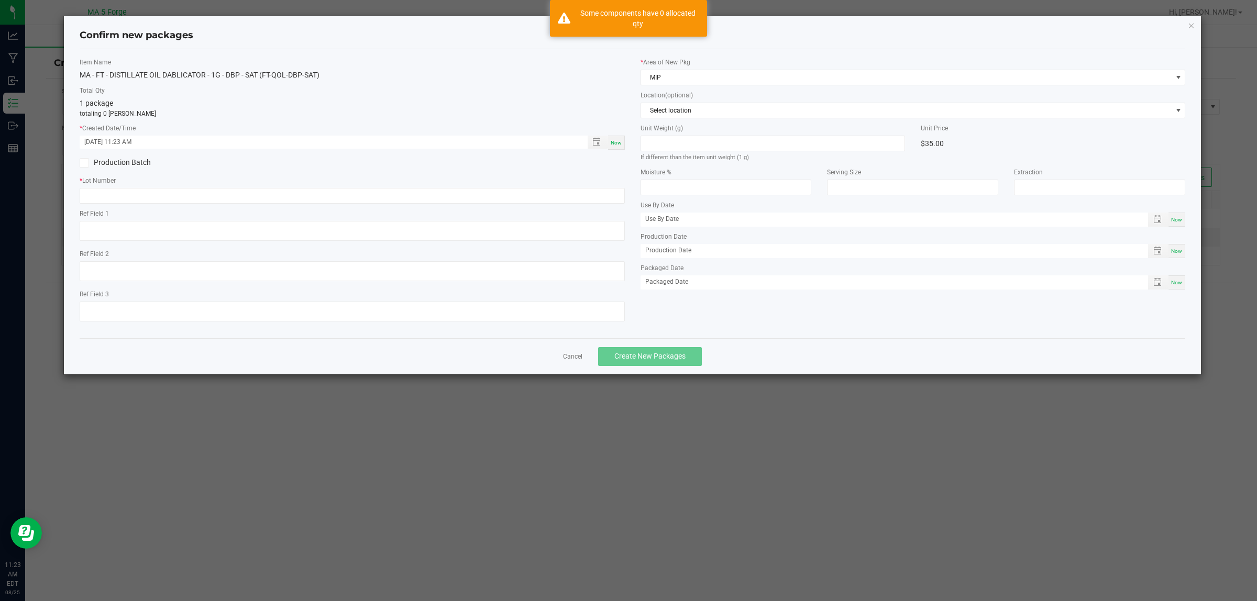
click at [140, 160] on label "Production Batch" at bounding box center [212, 162] width 265 height 11
click at [0, 0] on input "Production Batch" at bounding box center [0, 0] width 0 height 0
click at [147, 193] on input "text" at bounding box center [352, 196] width 545 height 16
paste input "250813QOL-DBP-SAT"
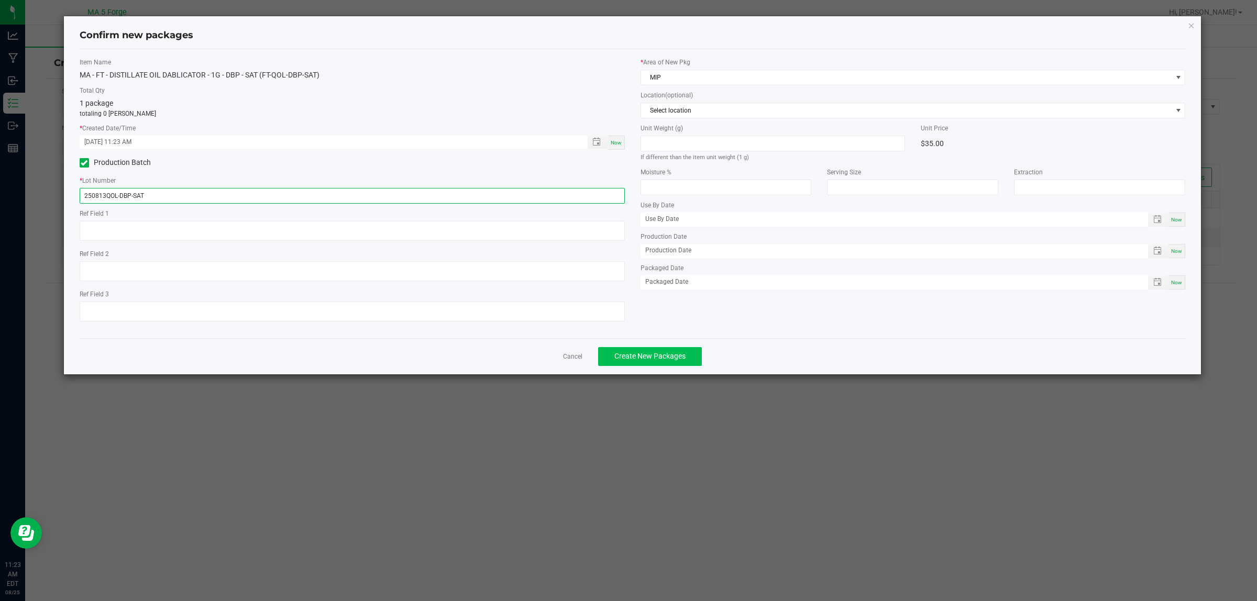
type input "250813QOL-DBP-SAT"
click at [655, 356] on span "Create New Packages" at bounding box center [650, 356] width 71 height 8
click at [1192, 21] on icon "button" at bounding box center [1191, 25] width 7 height 13
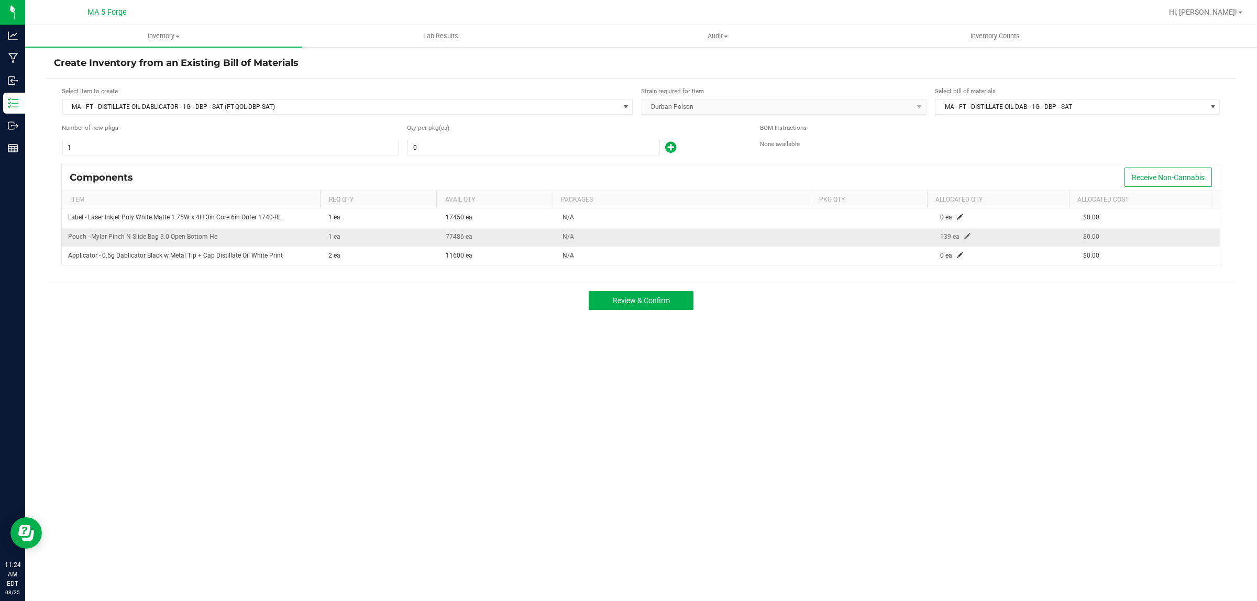
click at [965, 238] on span at bounding box center [968, 236] width 6 height 6
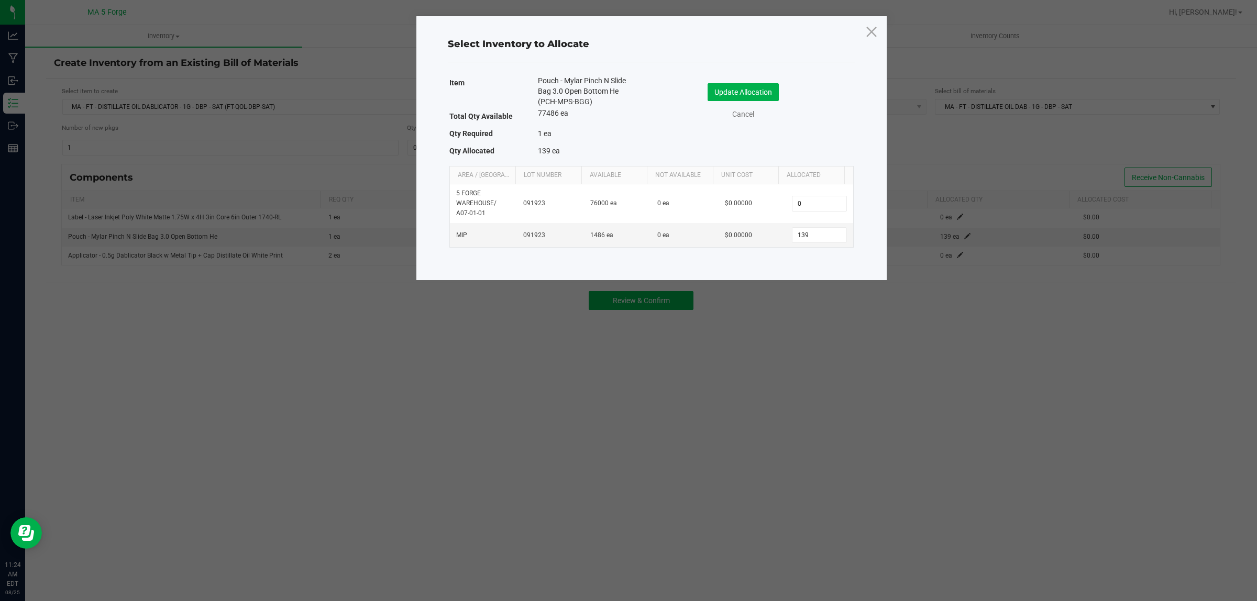
drag, startPoint x: 598, startPoint y: 104, endPoint x: 534, endPoint y: 79, distance: 68.0
click at [534, 79] on div "Pouch - Mylar Pinch N Slide Bag 3.0 Open Bottom He (PCH-MPS-BGG)" at bounding box center [586, 92] width 113 height 34
copy span "Pouch - Mylar Pinch N Slide Bag 3.0 Open Bottom He (PCH-MPS-BGG)"
click at [383, 446] on ngb-modal-window "Select Inventory to Allocate Item Pouch - Mylar Pinch N Slide Bag 3.0 Open Bott…" at bounding box center [632, 300] width 1265 height 601
click at [873, 36] on icon at bounding box center [871, 31] width 14 height 25
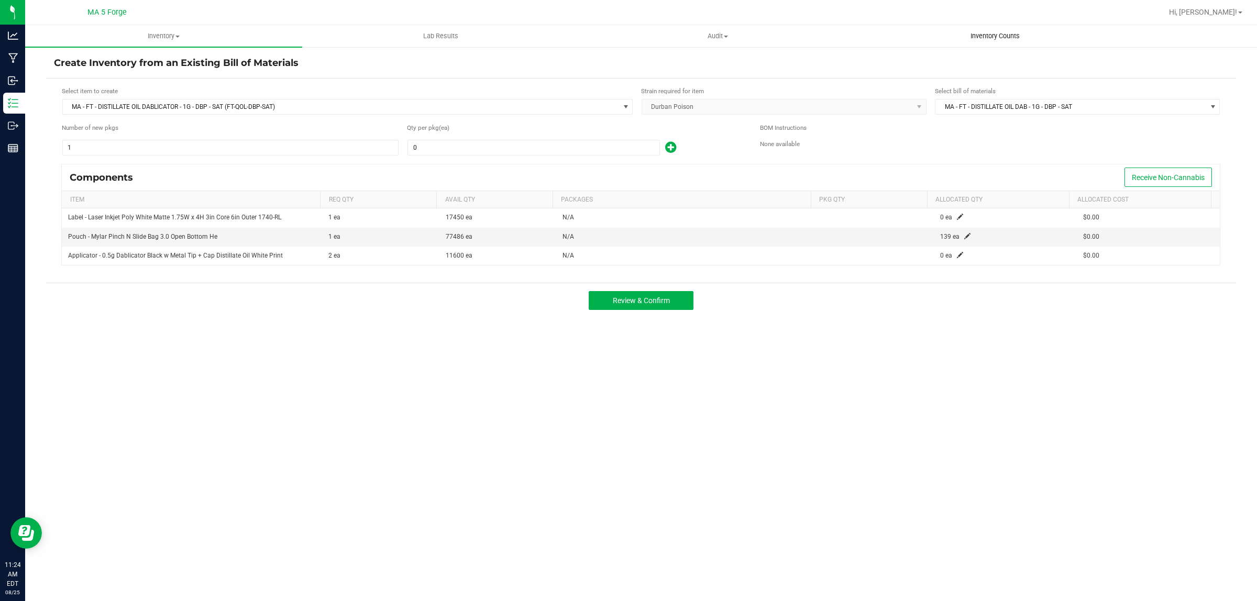
click at [1010, 34] on span "Inventory Counts" at bounding box center [996, 35] width 78 height 9
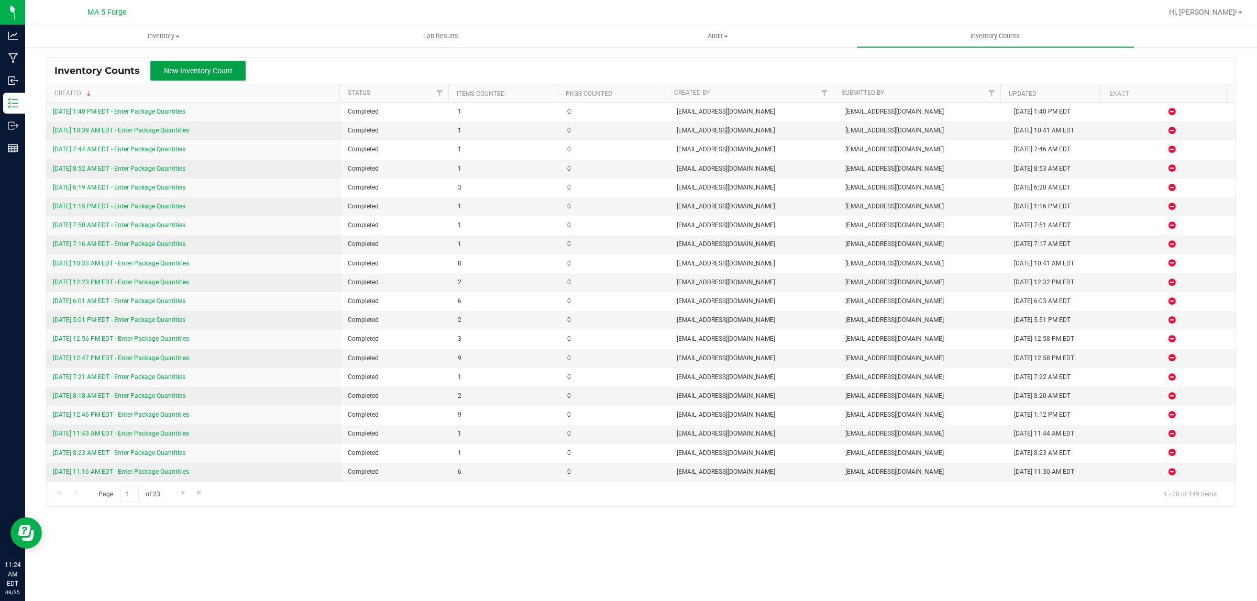
click at [174, 69] on span "New Inventory Count" at bounding box center [198, 71] width 69 height 8
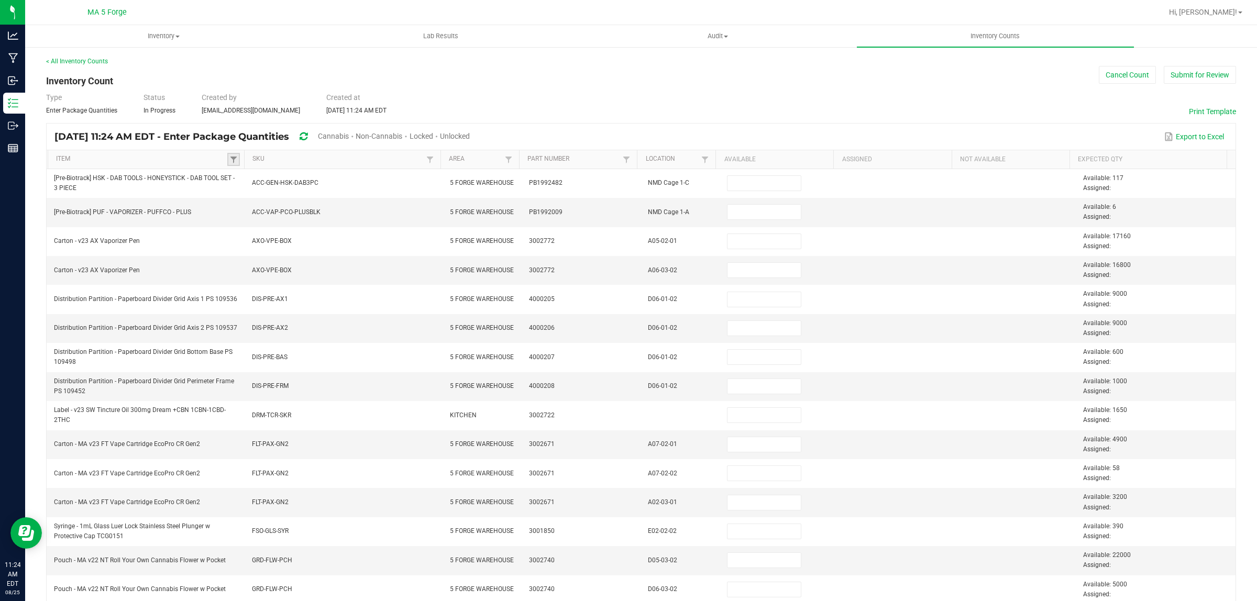
click at [231, 154] on link at bounding box center [233, 159] width 13 height 13
click at [506, 157] on span at bounding box center [509, 160] width 8 height 8
click at [514, 254] on li "MIP" at bounding box center [556, 258] width 102 height 14
checkbox input "true"
click at [583, 294] on button "Filter" at bounding box center [587, 290] width 52 height 23
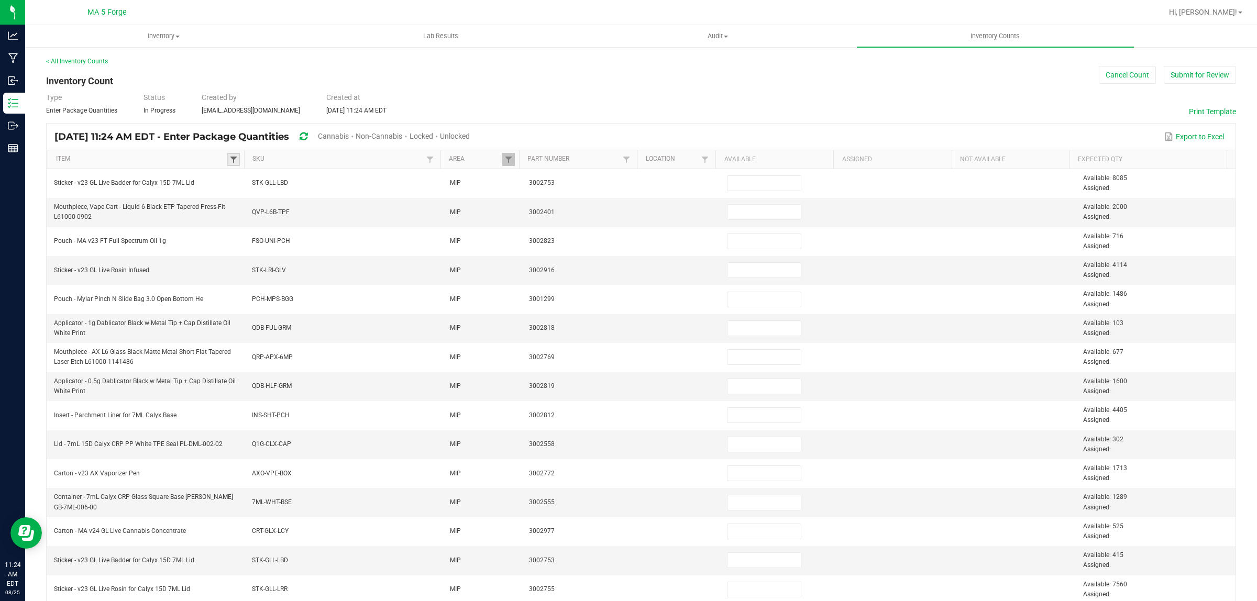
click at [232, 158] on span at bounding box center [233, 160] width 8 height 8
click at [249, 182] on input at bounding box center [306, 183] width 139 height 16
paste input "Pouch - Mylar Pinch N Slide Bag 3.0 Open Bottom He (PCH-MPS-BGG)"
type input "Pouch - Mylar Pinch N Slide Bag 3.0 Open Bottom He (PCH-MPS-BGG)"
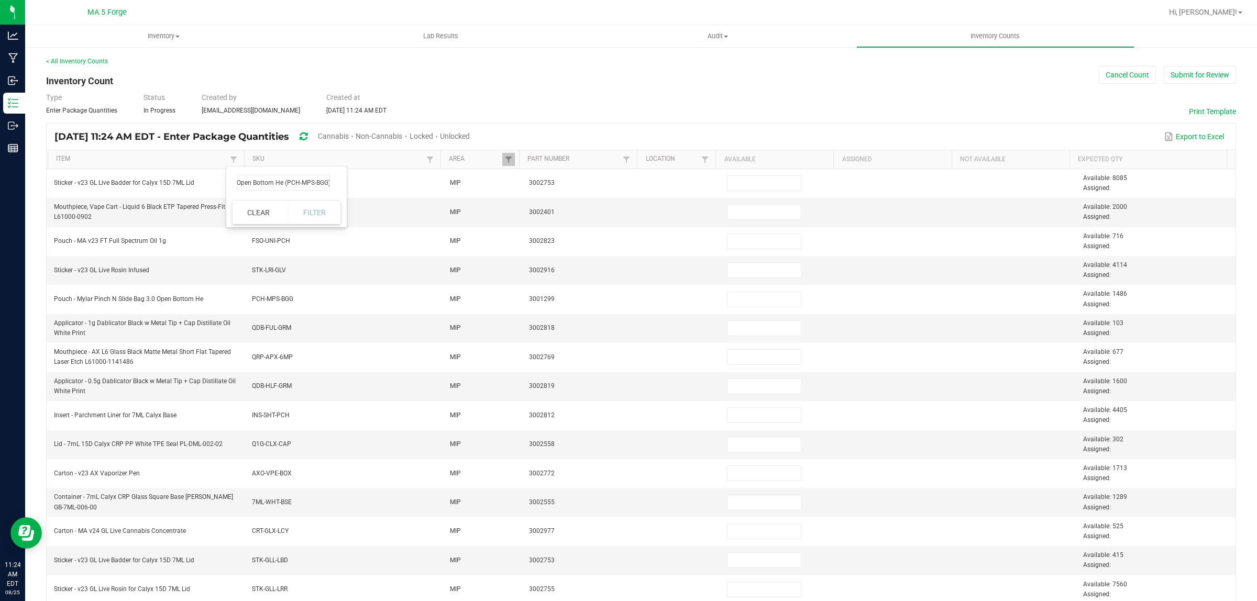
scroll to position [0, 0]
click at [314, 209] on div "Clear Filter" at bounding box center [287, 213] width 108 height 24
click at [296, 180] on input "Pouch - Mylar Pinch N Slide Bag 3.0 Open Bottom He (PCH-MPS-BGG)" at bounding box center [283, 183] width 93 height 16
click at [313, 211] on div "Clear Filter" at bounding box center [287, 213] width 108 height 24
click at [295, 182] on input "Pouch - Mylar Pinch N Slide Bag 3.0 Open Bottom He (PCH-MPS-BGG)" at bounding box center [283, 183] width 93 height 16
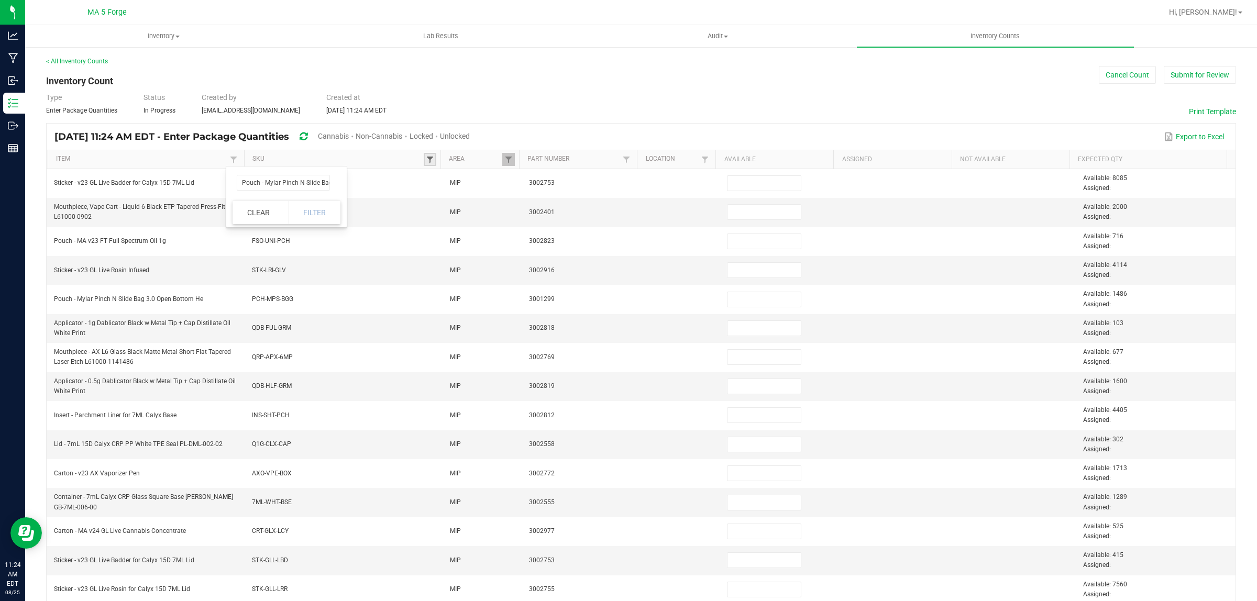
click at [426, 156] on span at bounding box center [430, 160] width 8 height 8
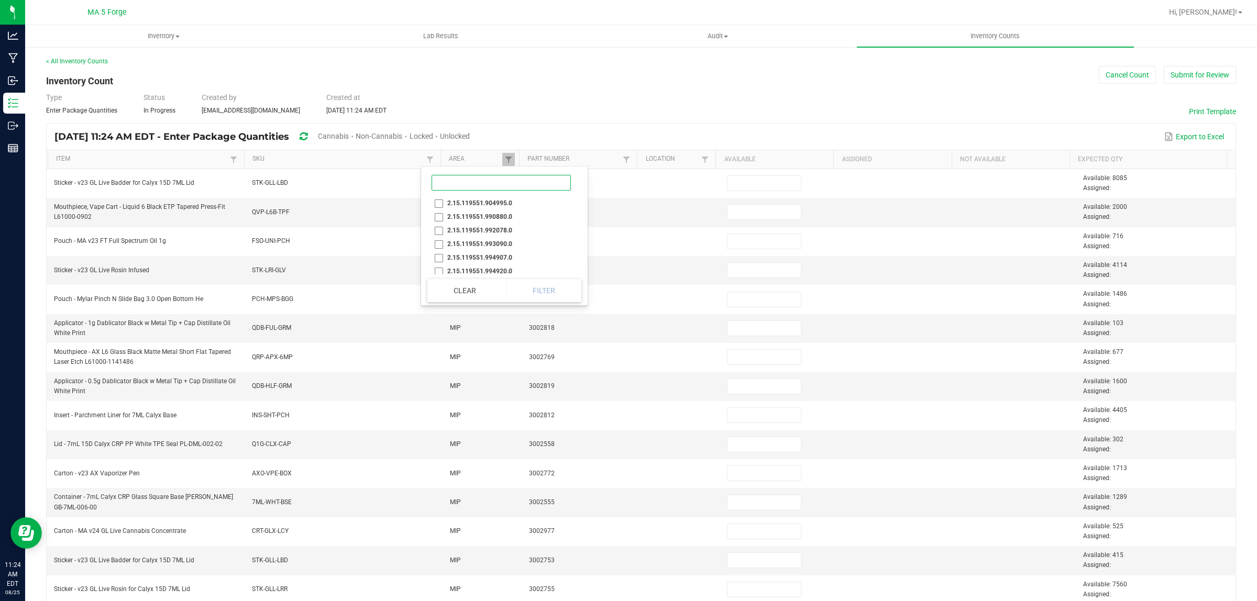
click at [446, 188] on input at bounding box center [501, 183] width 139 height 16
paste input "Pouch - Mylar Pinch N Slide Bag 3.0 Open Bottom He (PCH-MPS-BGG)"
type input "PCH-MPS-BGG"
click at [439, 203] on li "PCH-MPS-BGG" at bounding box center [479, 203] width 102 height 14
checkbox input "true"
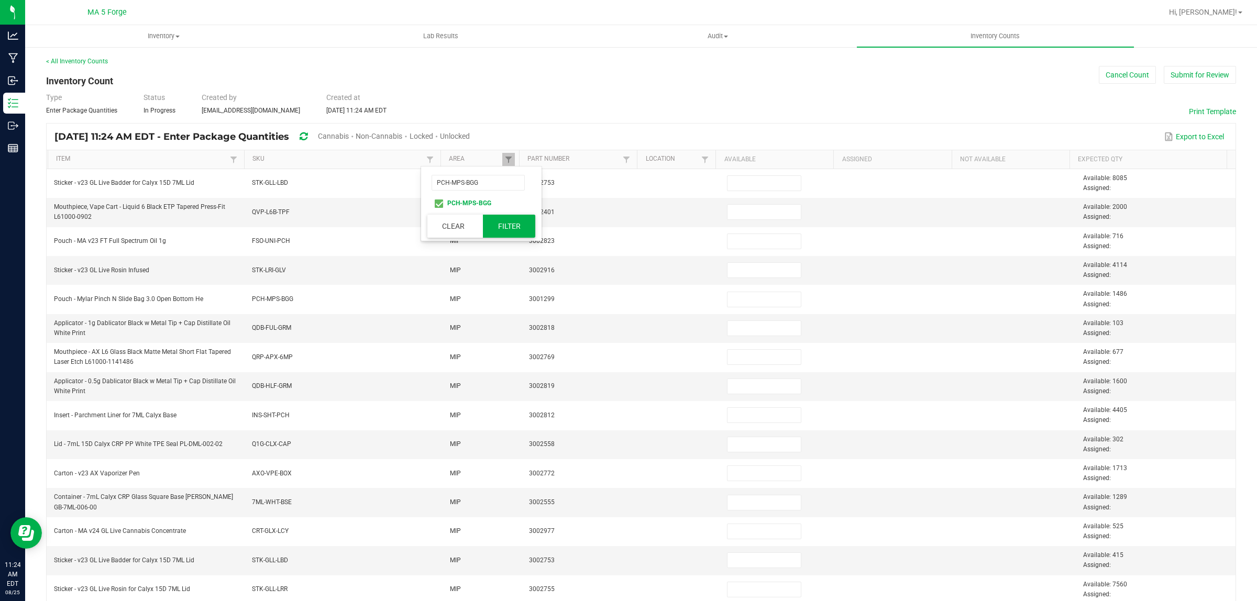
click at [514, 231] on button "Filter" at bounding box center [509, 226] width 52 height 23
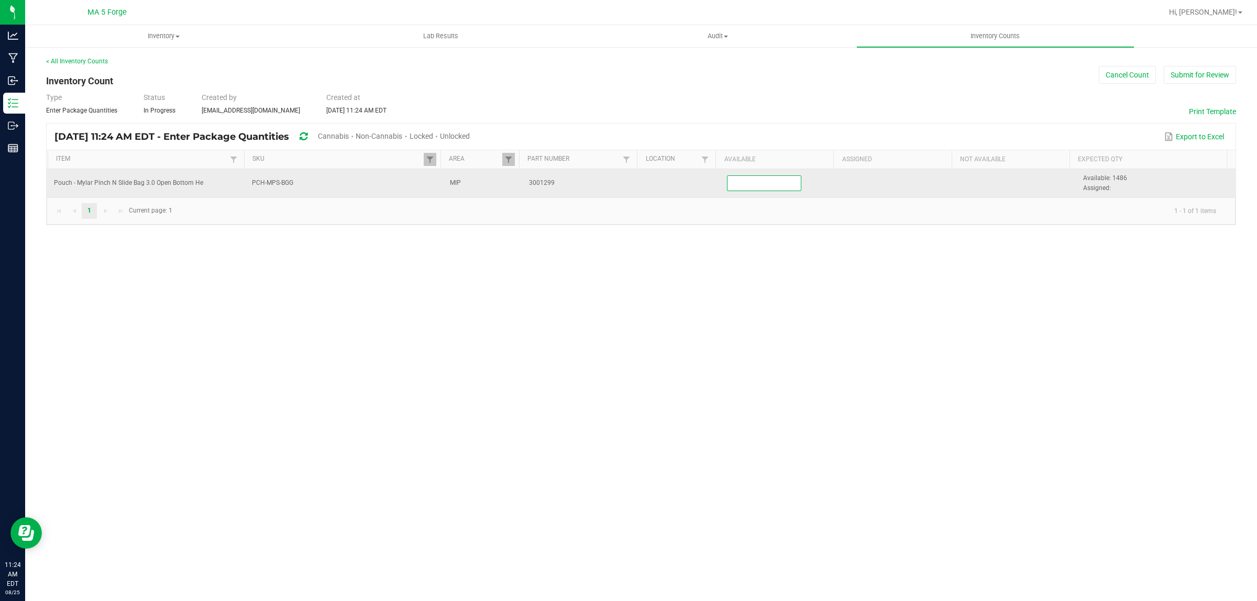
click at [748, 184] on input at bounding box center [764, 183] width 73 height 15
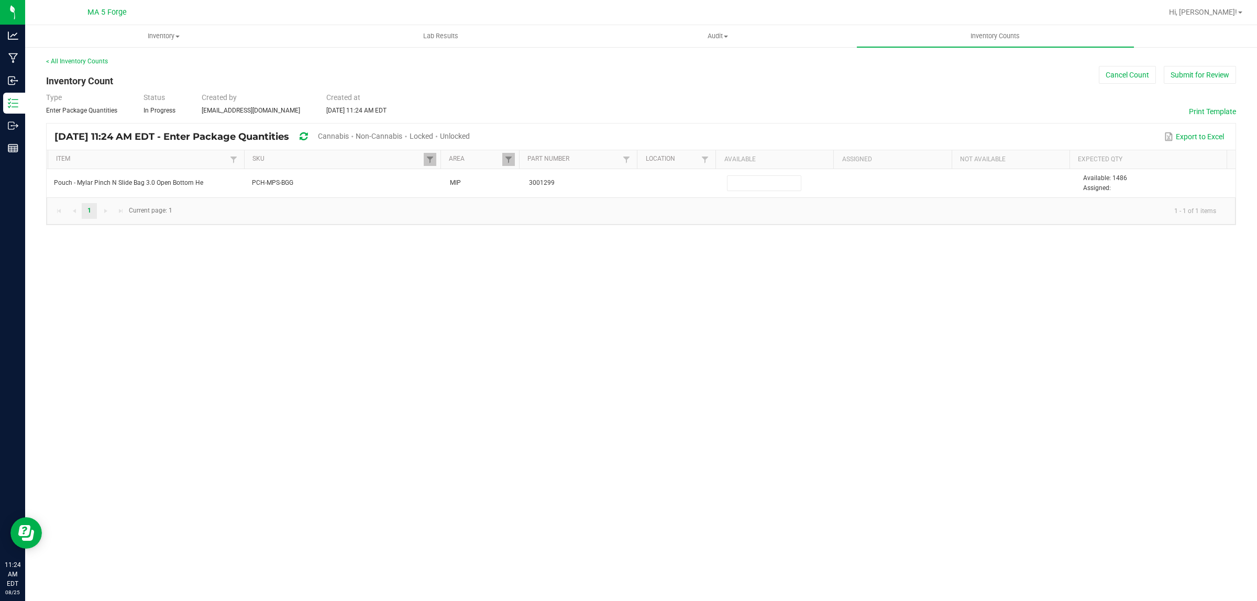
click at [944, 259] on div "Inventory All packages All inventory Waste log Create inventory Lab Results Aud…" at bounding box center [641, 313] width 1232 height 576
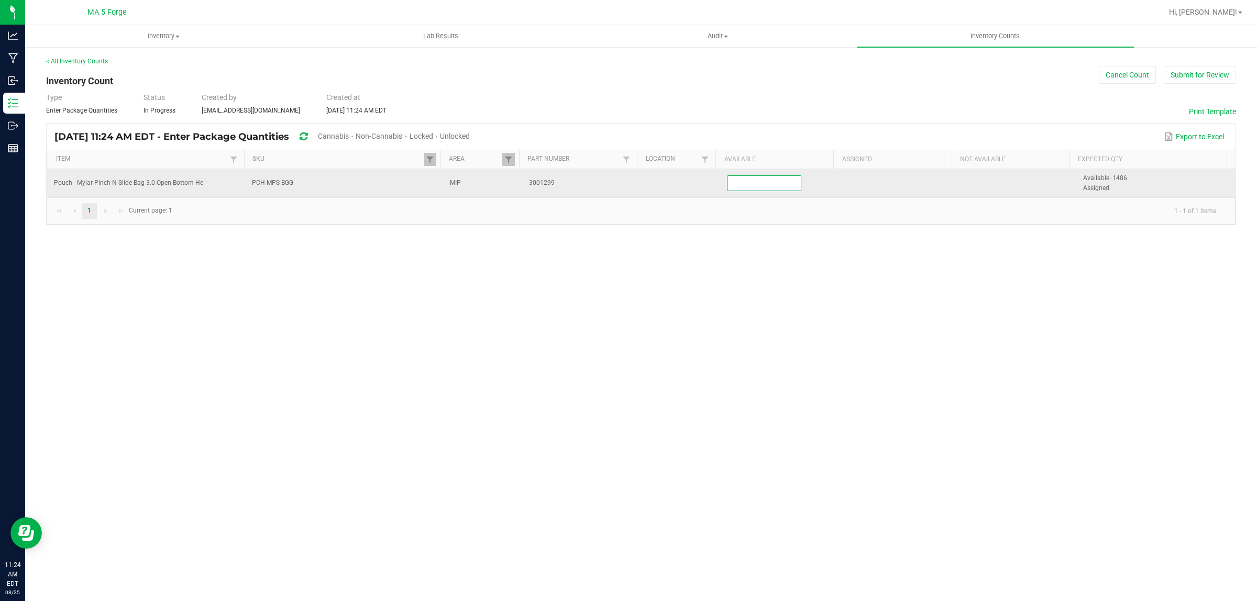
click at [743, 183] on input at bounding box center [764, 183] width 73 height 15
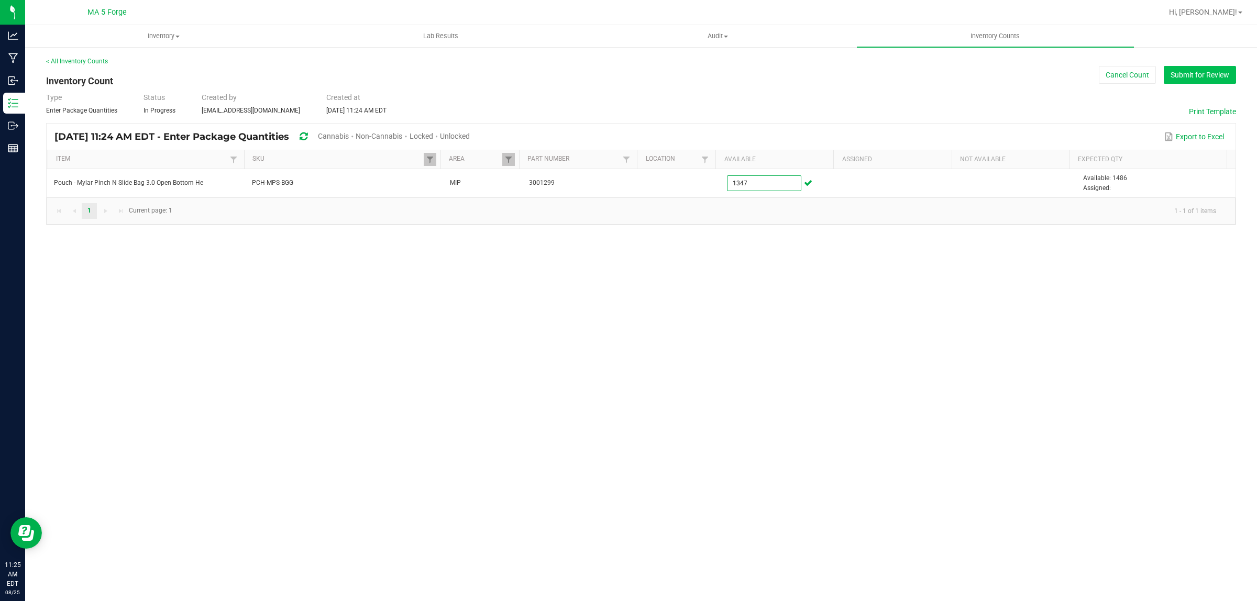
type input "1,347"
click at [1193, 75] on button "Submit for Review" at bounding box center [1200, 75] width 72 height 18
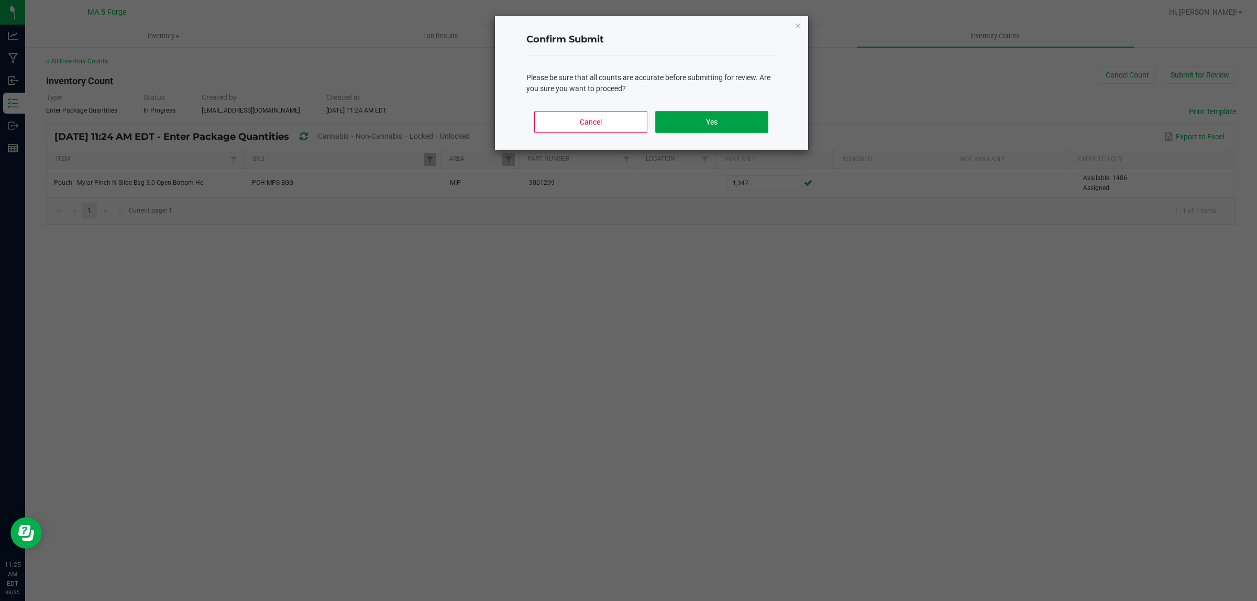
click at [744, 133] on button "Yes" at bounding box center [711, 122] width 113 height 22
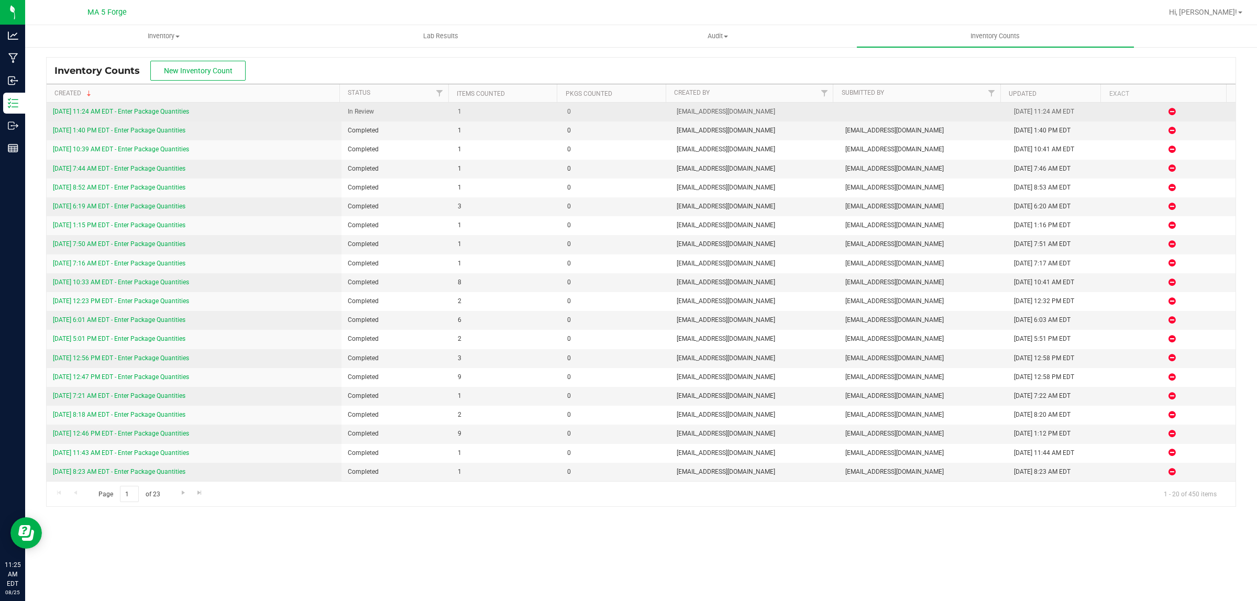
click at [186, 108] on link "[DATE] 11:24 AM EDT - Enter Package Quantities" at bounding box center [121, 111] width 136 height 7
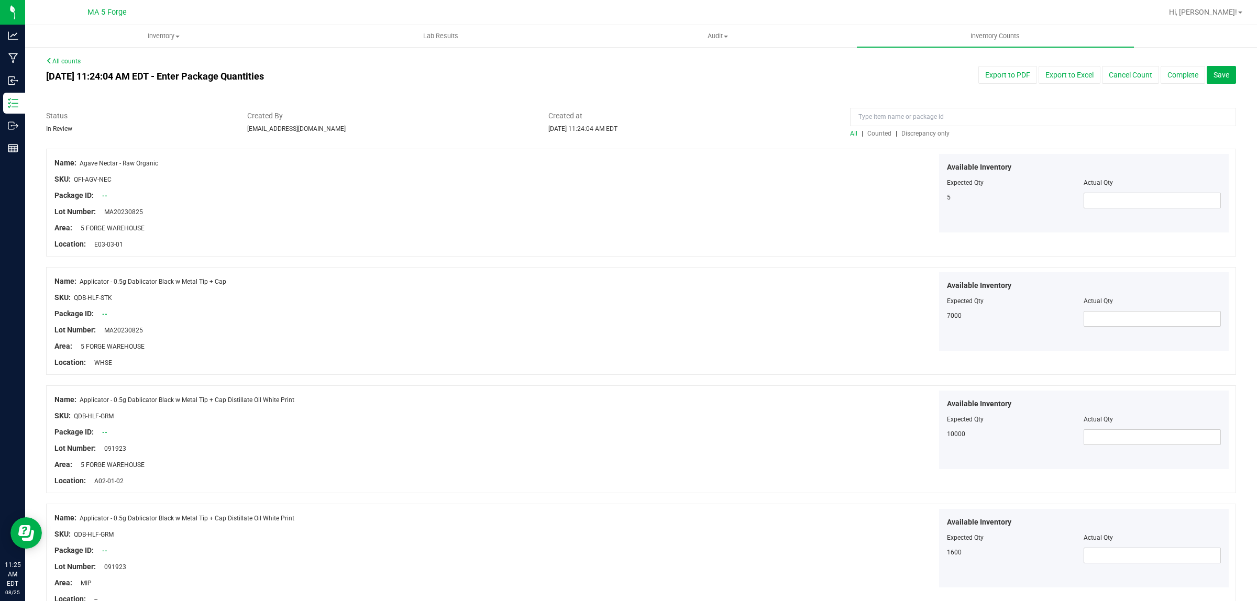
click at [925, 135] on span "Discrepancy only" at bounding box center [926, 133] width 48 height 7
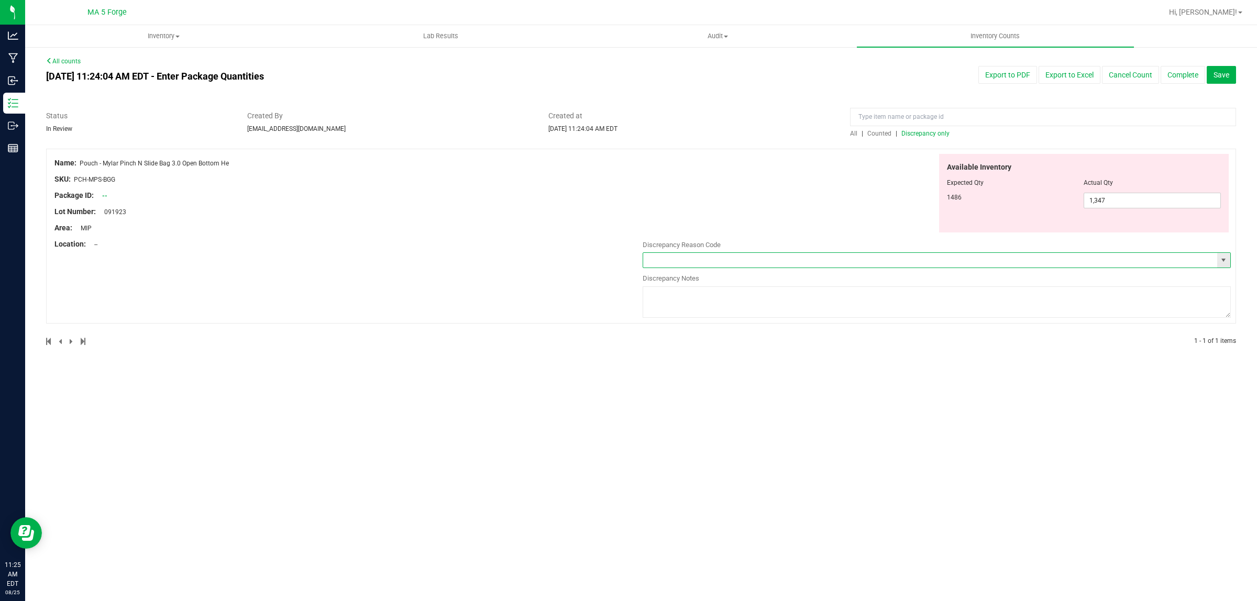
click at [804, 257] on input "text" at bounding box center [930, 260] width 574 height 15
click at [785, 262] on input "text" at bounding box center [930, 260] width 574 height 15
click at [1223, 260] on span "select" at bounding box center [1224, 260] width 8 height 8
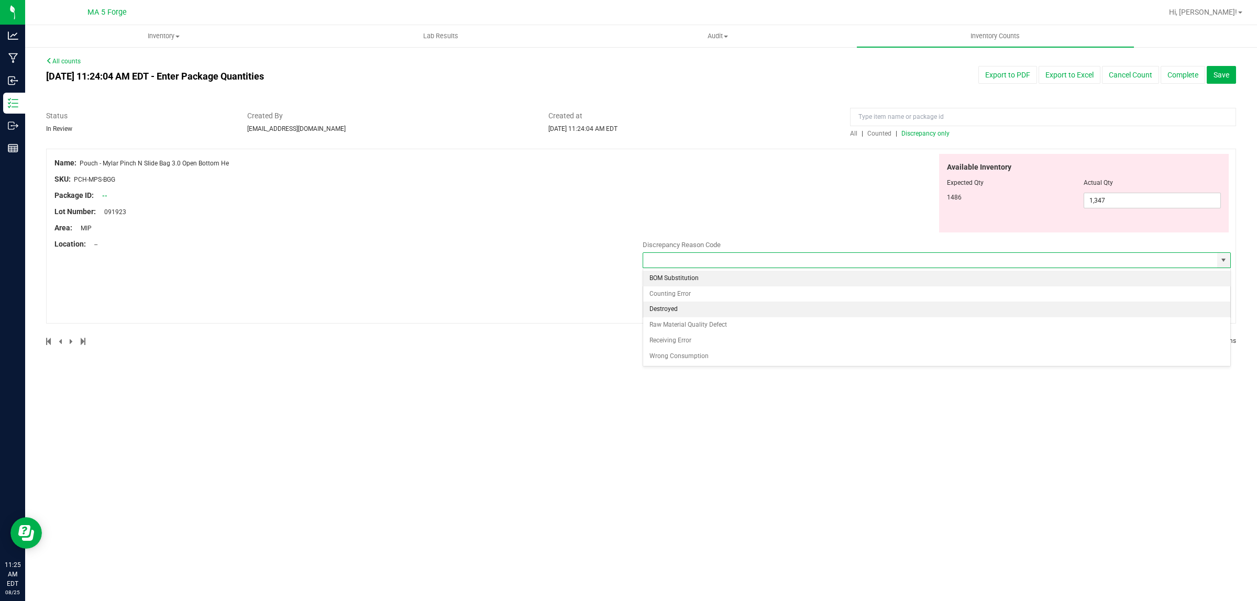
click at [723, 308] on li "Destroyed" at bounding box center [936, 310] width 587 height 16
type input "Destroyed"
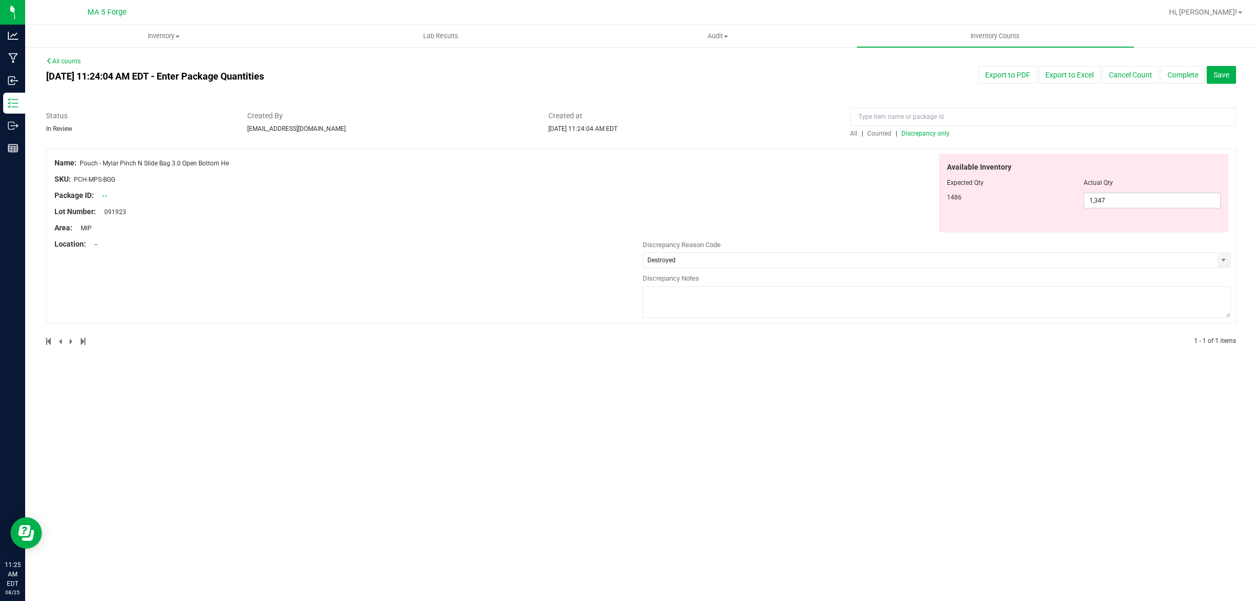
click at [713, 295] on textarea at bounding box center [937, 302] width 588 height 31
click at [1193, 73] on button "Complete" at bounding box center [1183, 75] width 45 height 18
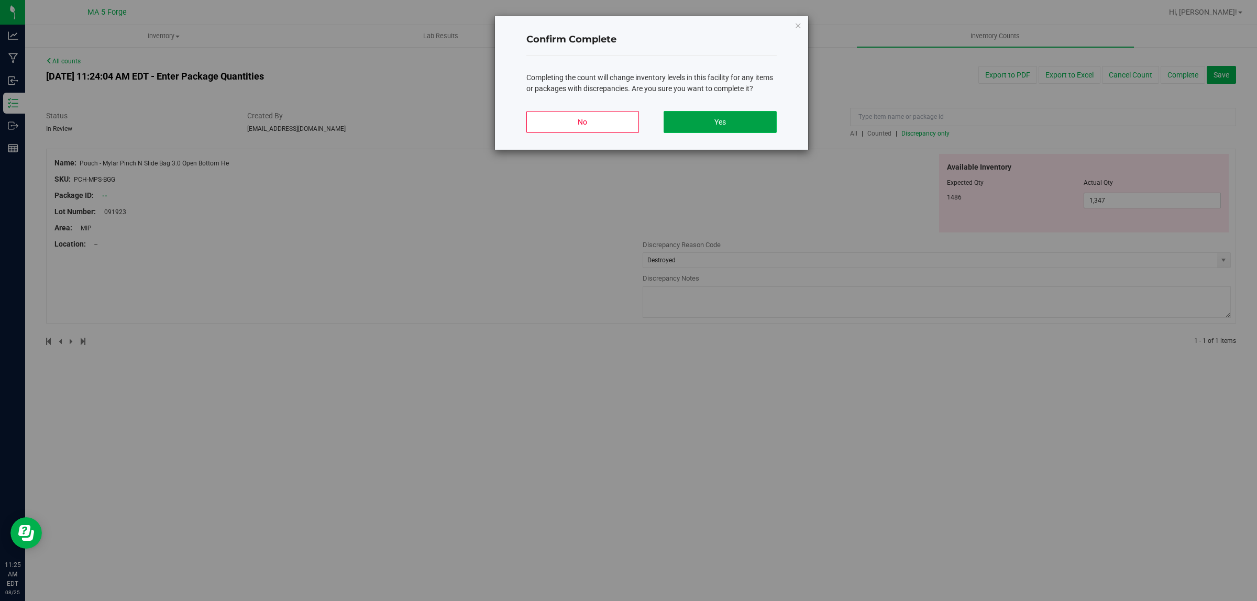
click at [735, 122] on button "Yes" at bounding box center [720, 122] width 113 height 22
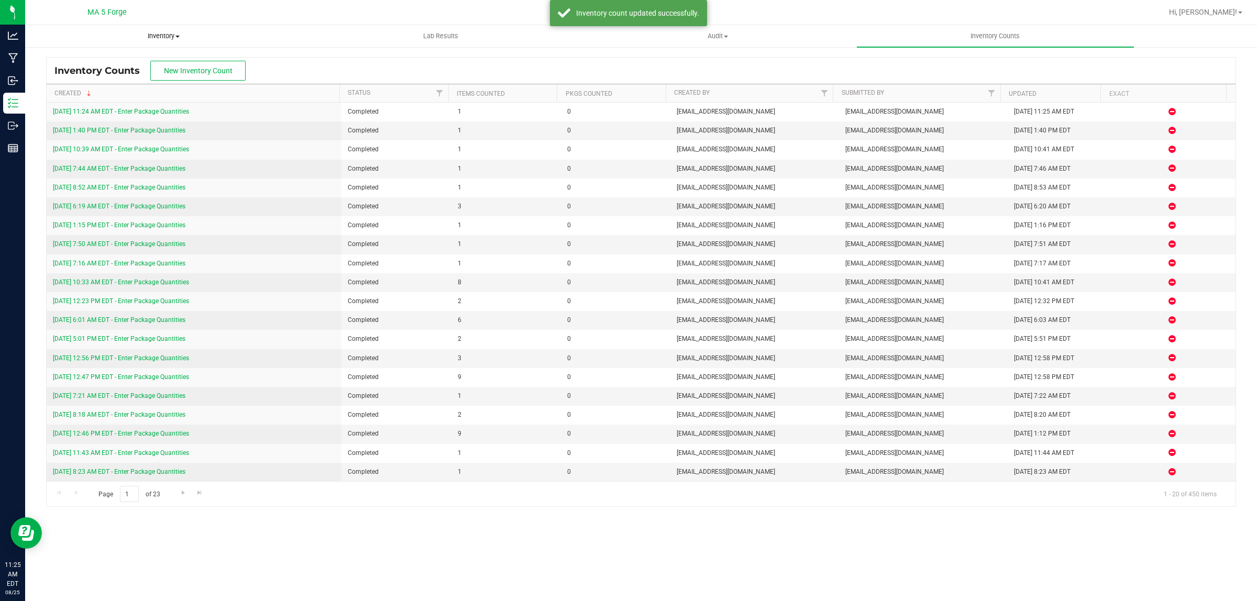
click at [169, 30] on uib-tab-heading "Inventory All packages All inventory Waste log Create inventory" at bounding box center [164, 36] width 276 height 21
